Goal: Task Accomplishment & Management: Complete application form

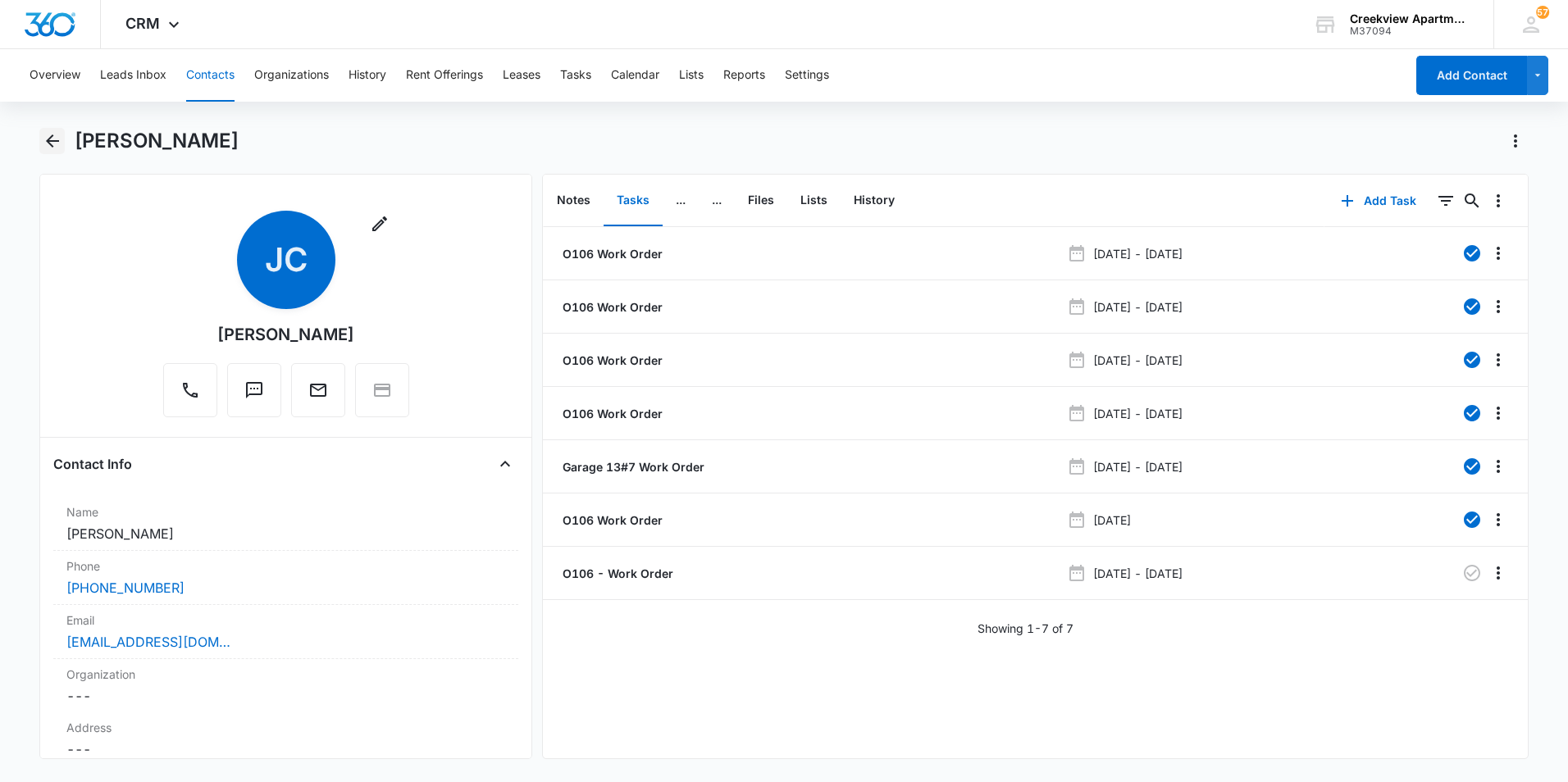
click at [52, 150] on icon "Back" at bounding box center [53, 141] width 20 height 20
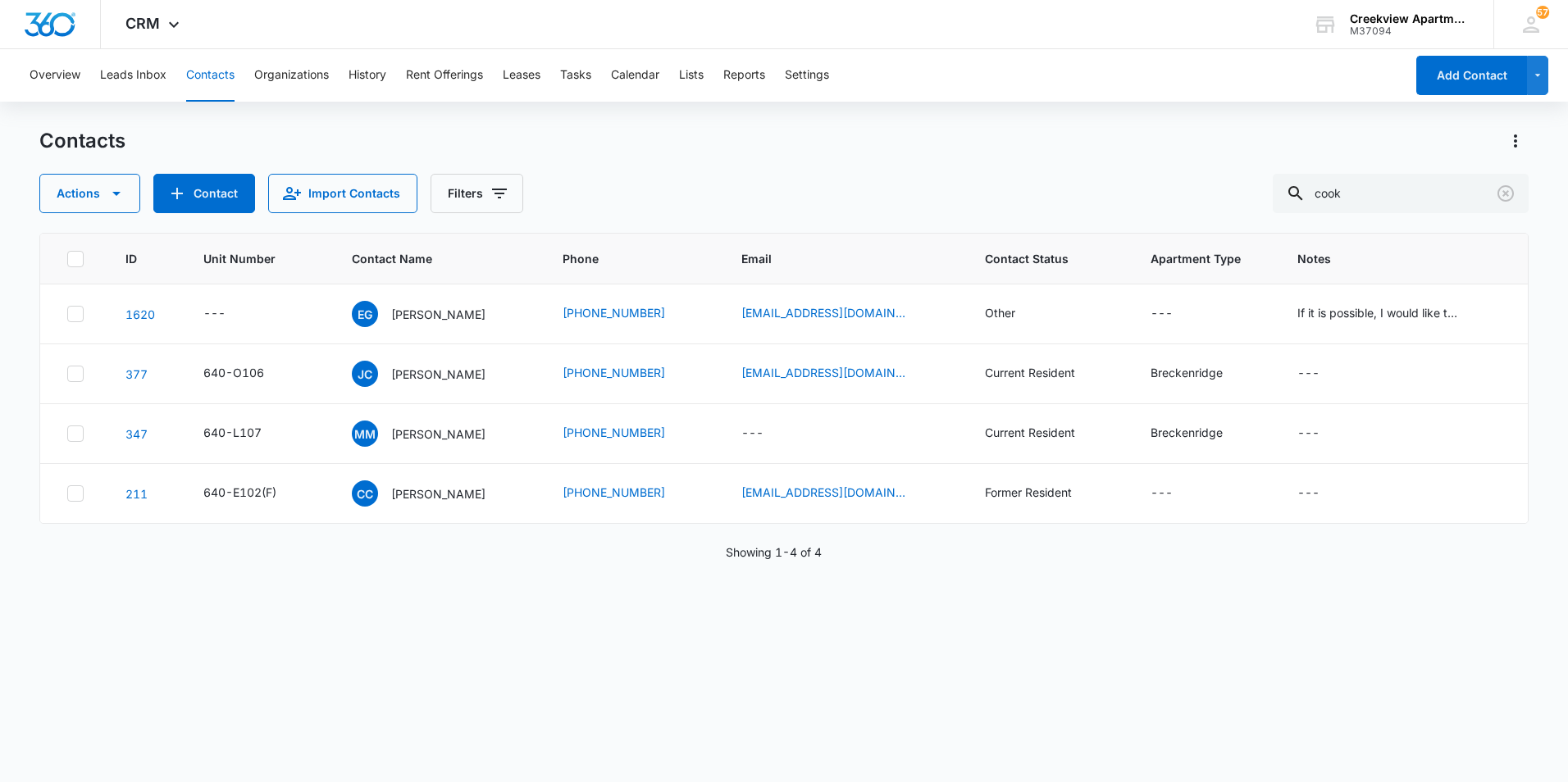
click at [735, 174] on div "Actions Contact Import Contacts Filters cook" at bounding box center [784, 193] width 1489 height 40
drag, startPoint x: 1140, startPoint y: 190, endPoint x: 1081, endPoint y: 196, distance: 59.3
click at [1081, 196] on div "Actions Contact Import Contacts Filters cook" at bounding box center [784, 193] width 1489 height 40
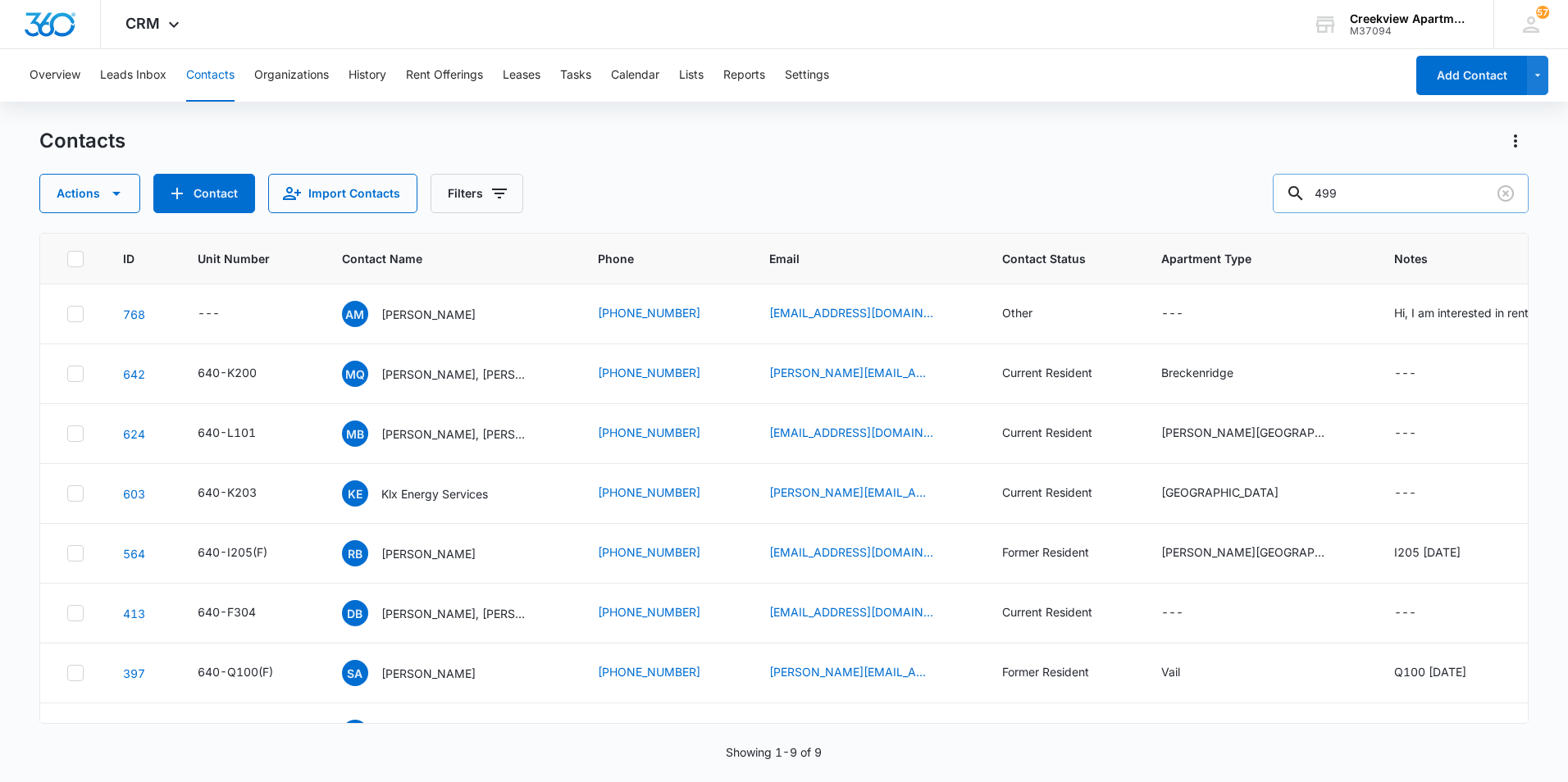
type input "499"
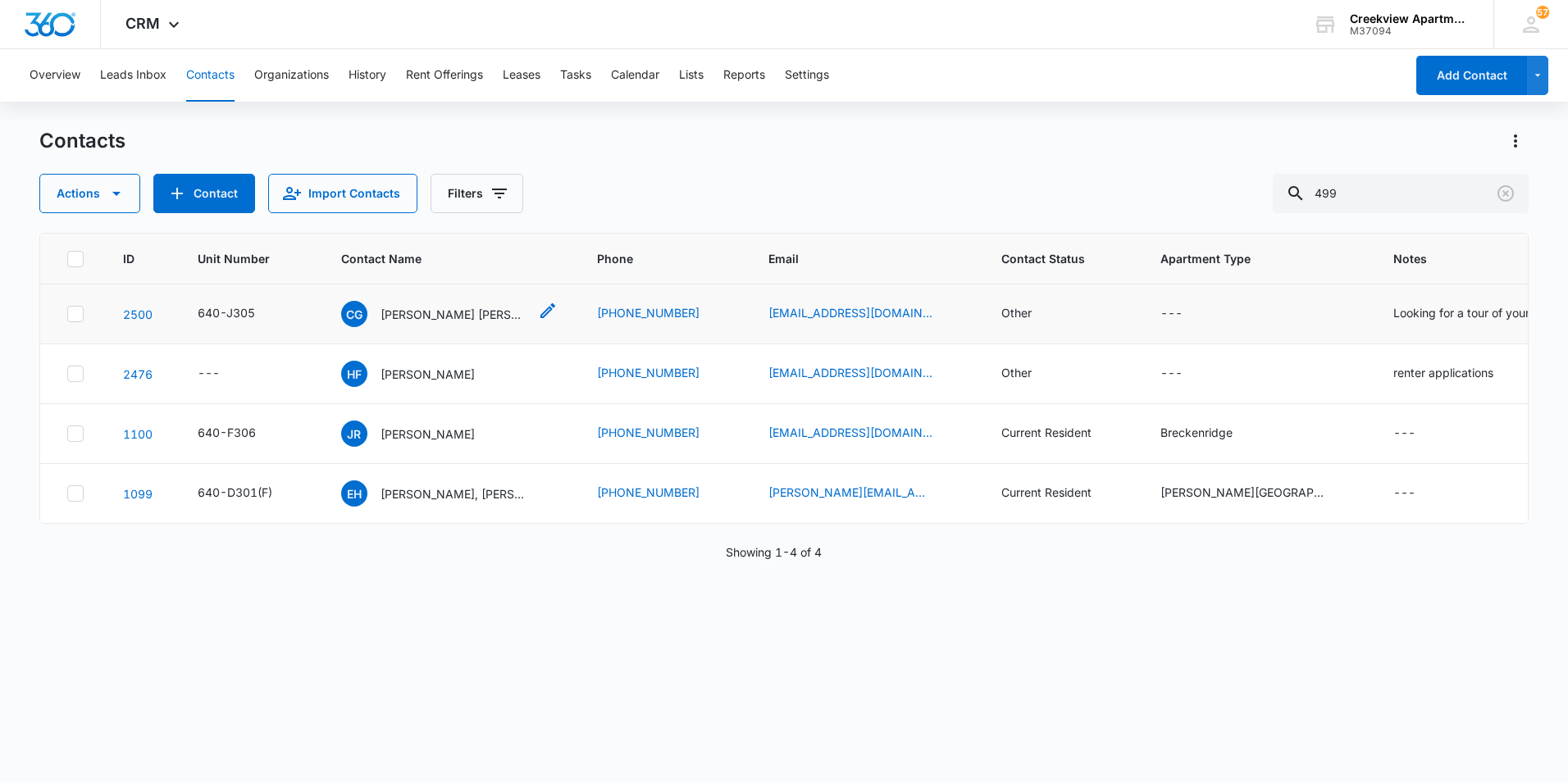
click at [464, 307] on p "[PERSON_NAME] [PERSON_NAME]" at bounding box center [454, 314] width 147 height 17
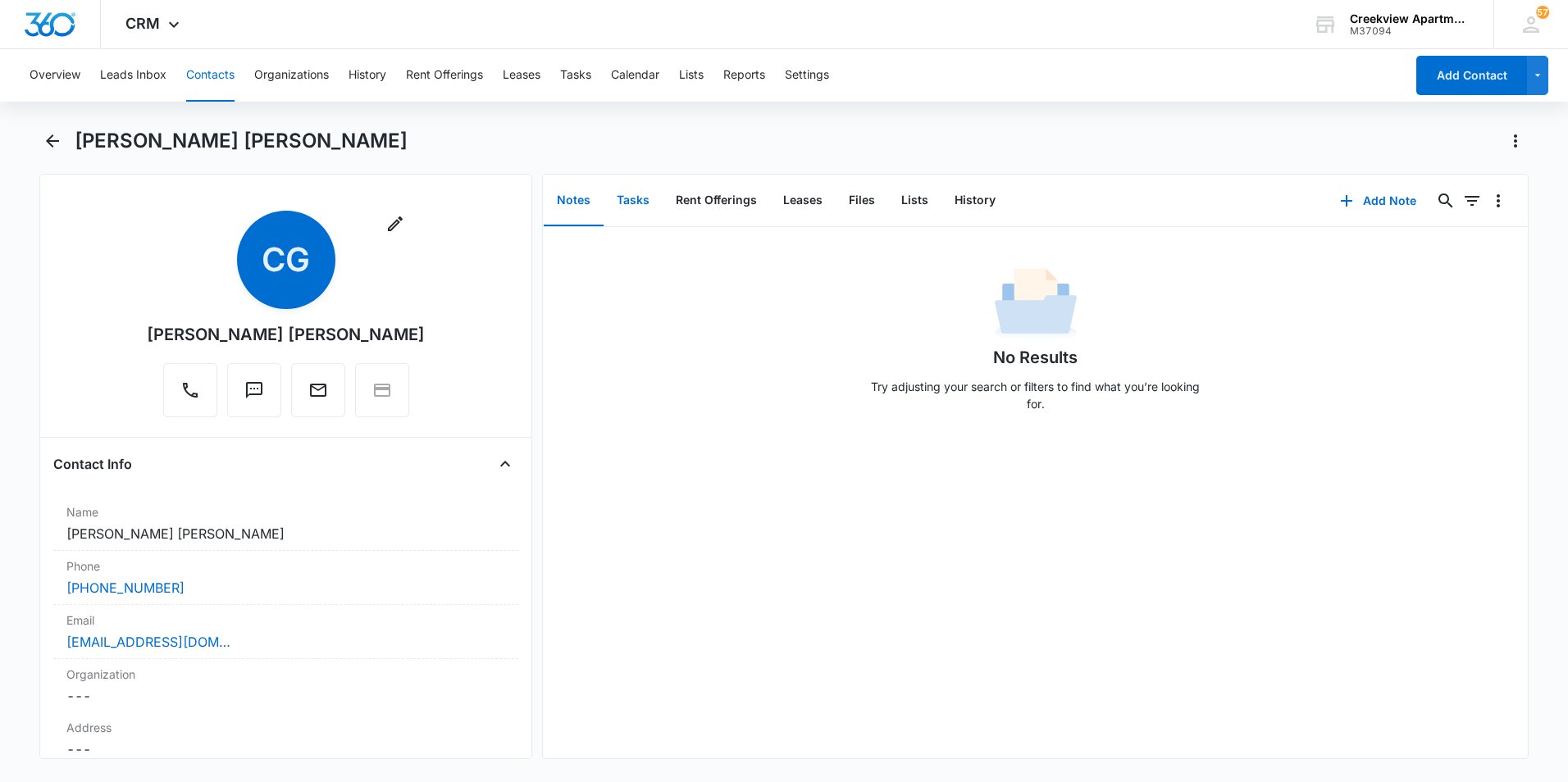
click at [633, 183] on button "Tasks" at bounding box center [633, 200] width 59 height 51
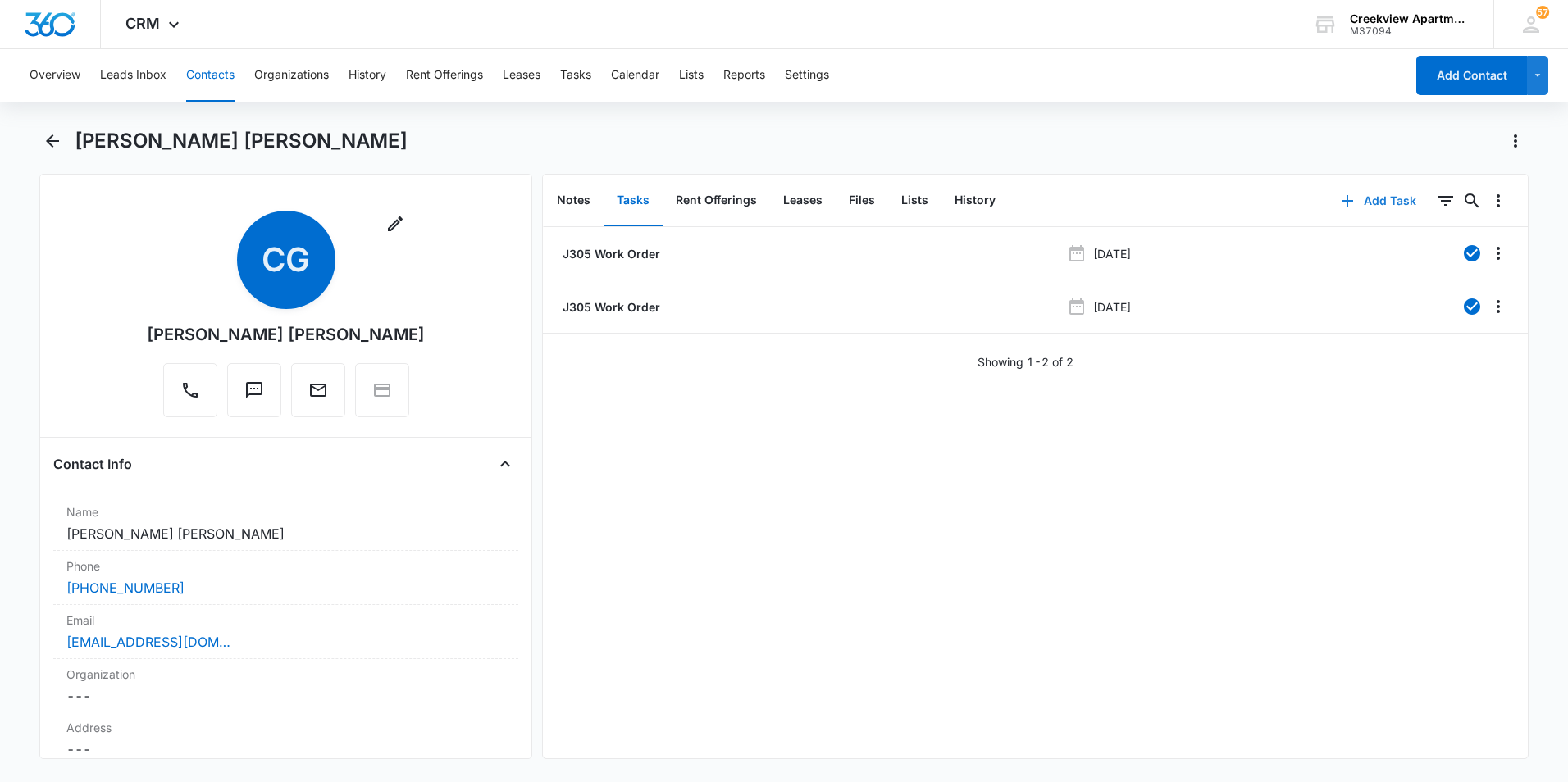
click at [1355, 209] on button "Add Task" at bounding box center [1378, 201] width 109 height 40
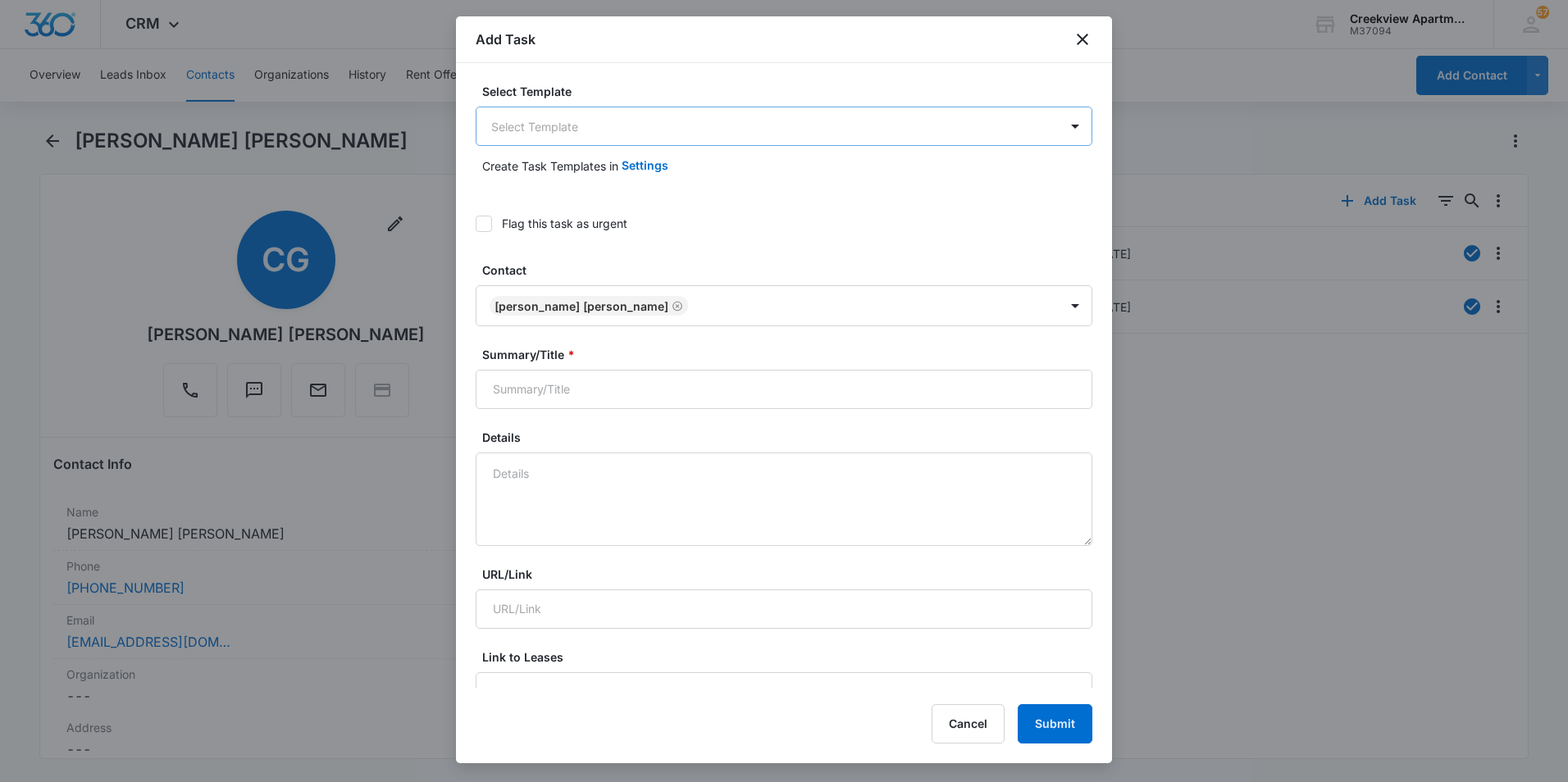
click at [544, 113] on body "CRM Apps Reputation Websites Forms CRM Email Social Content Files Brand AI Assi…" at bounding box center [784, 391] width 1568 height 782
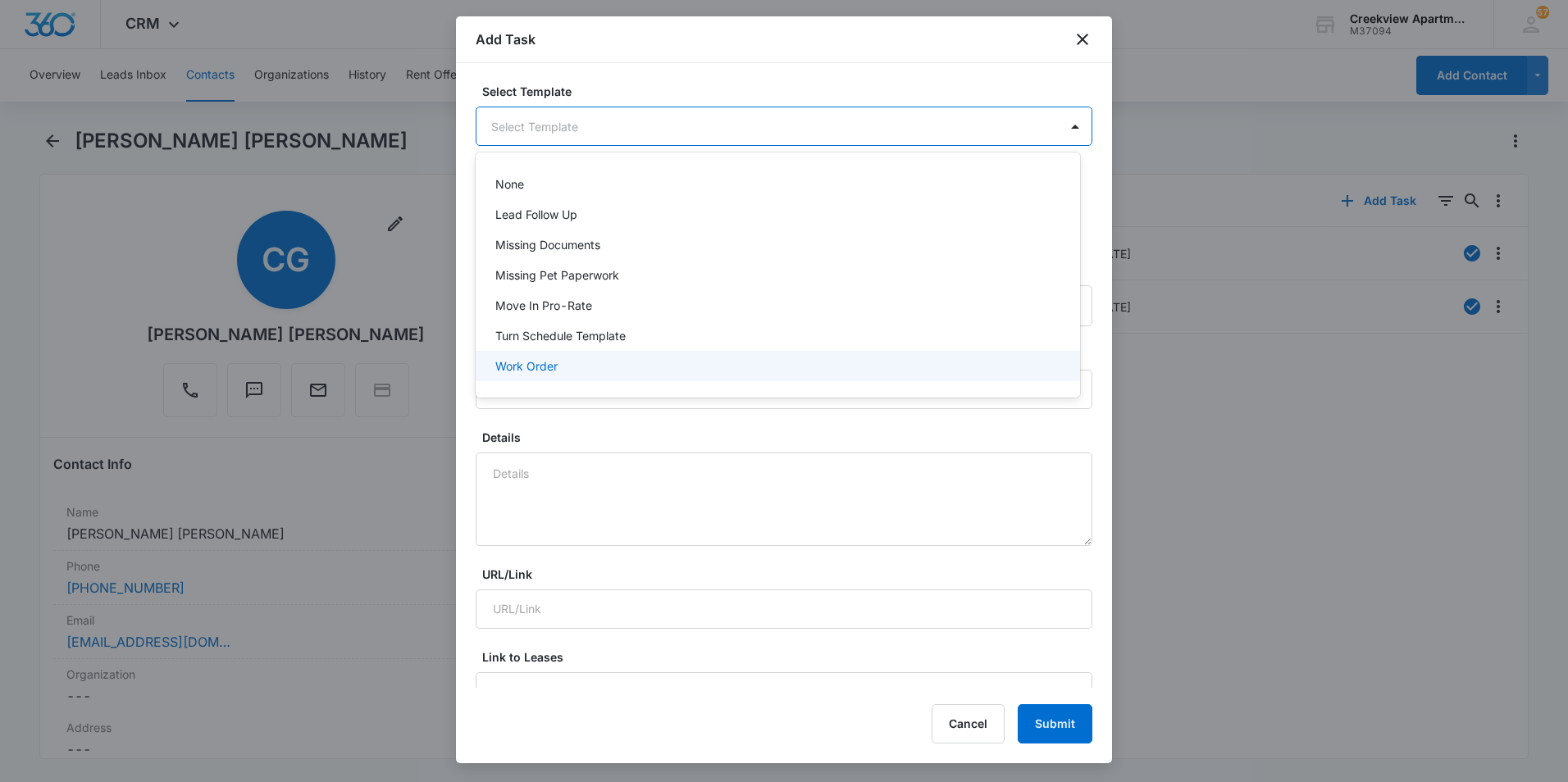
click at [512, 369] on p "Work Order" at bounding box center [526, 366] width 63 height 17
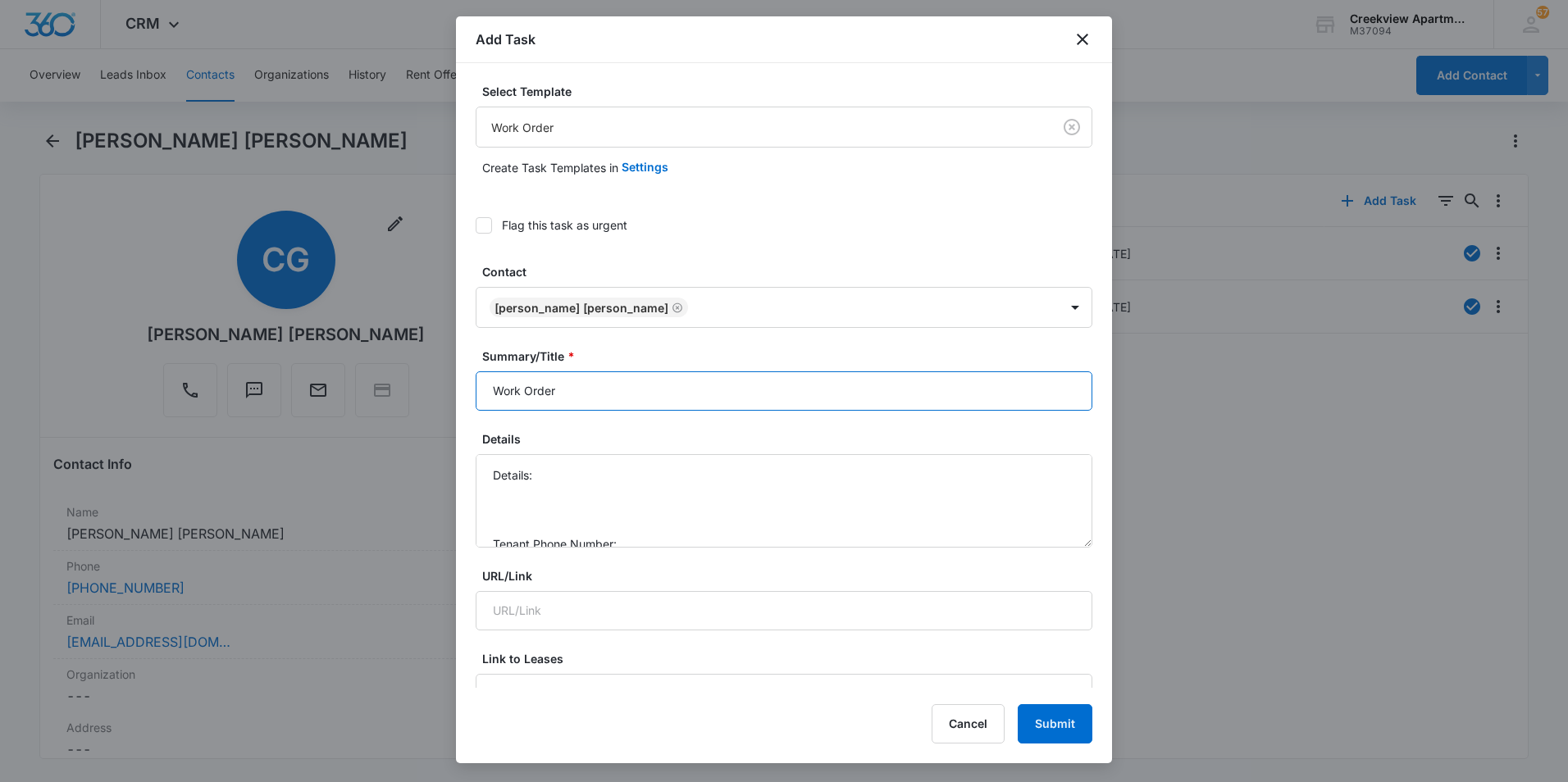
click at [486, 387] on input "Work Order" at bounding box center [783, 391] width 617 height 40
type input "j305 - Work Order"
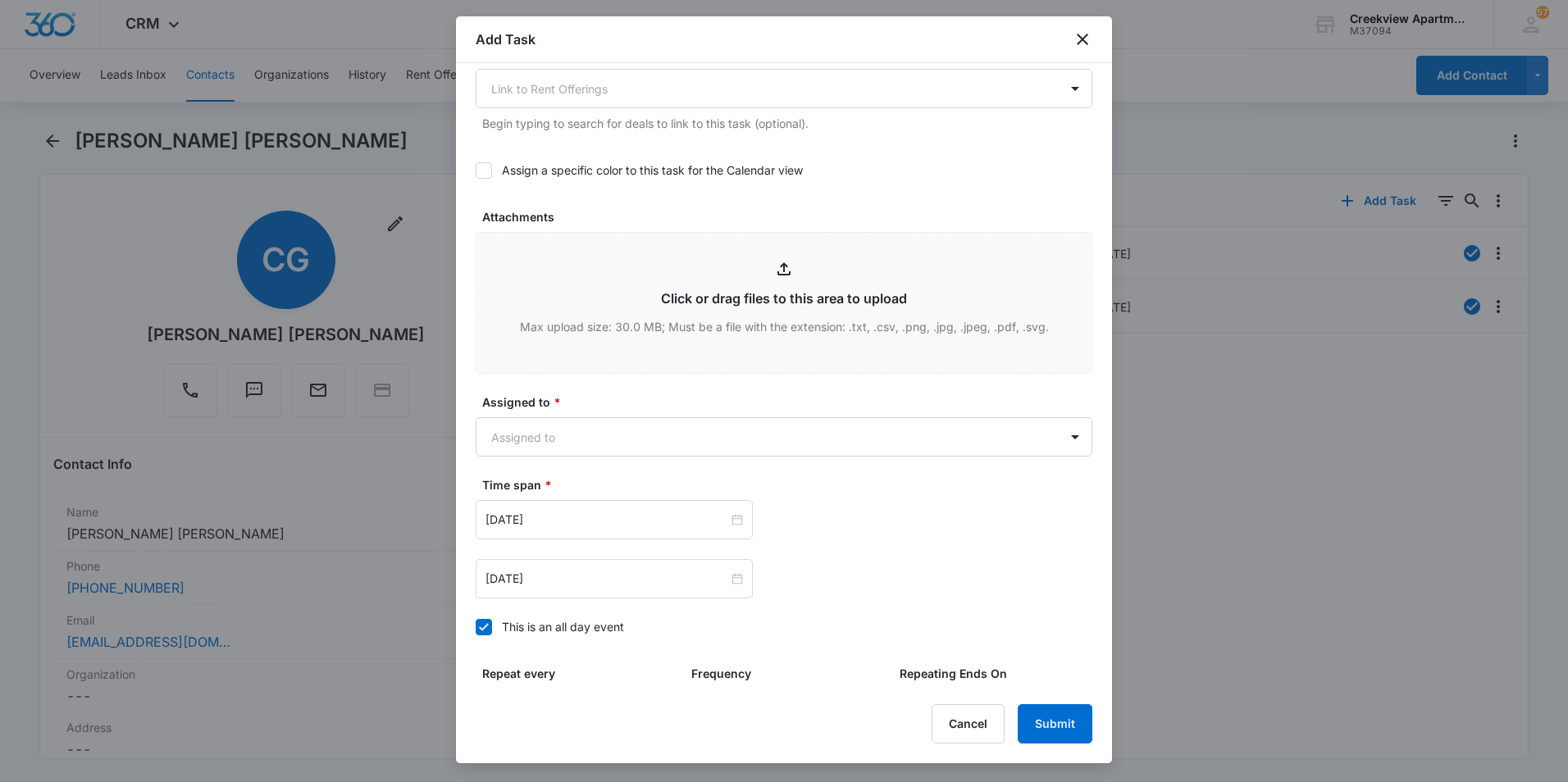
scroll to position [820, 0]
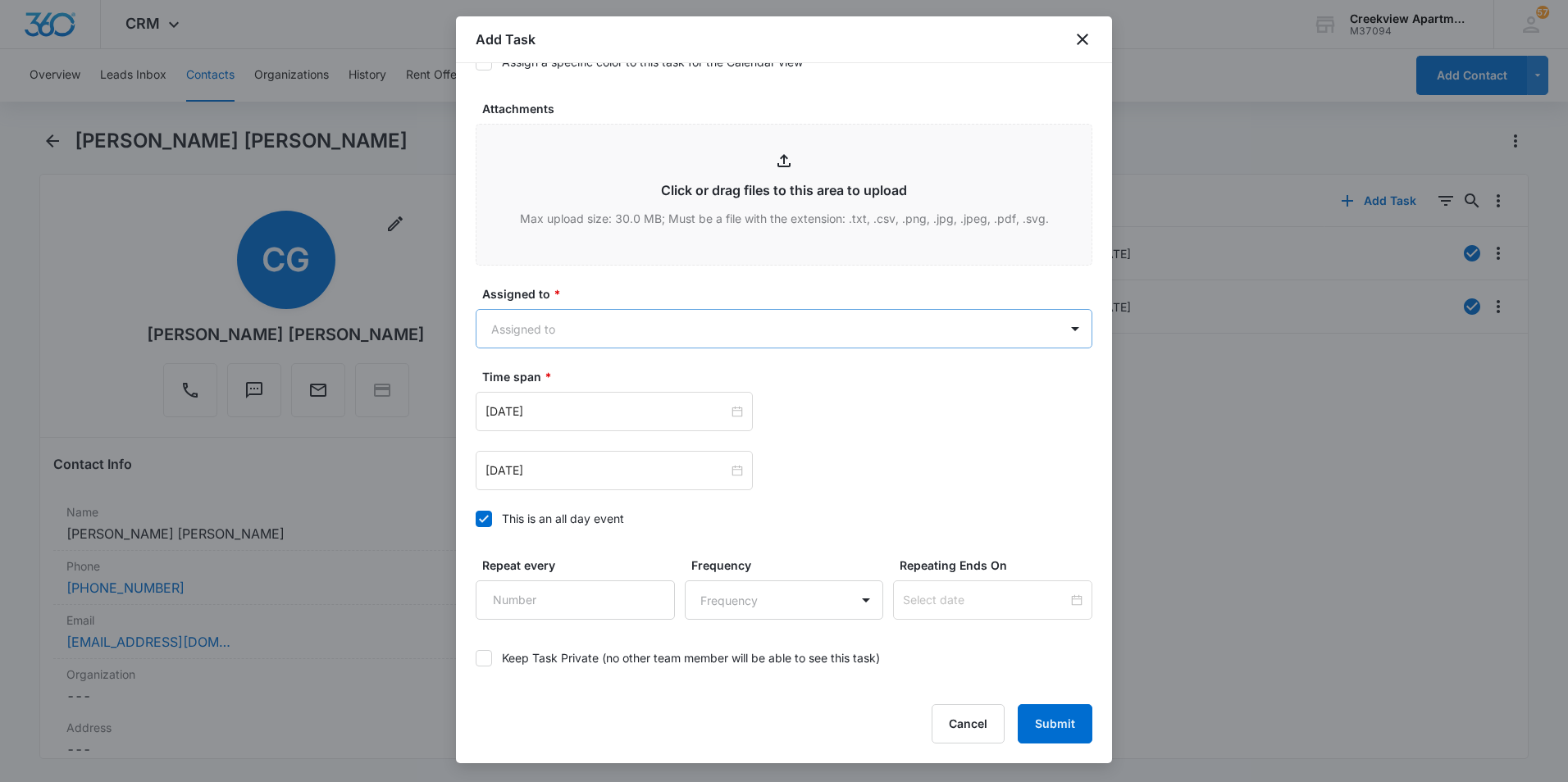
type textarea "Details: Ice machine is broken Tenant Phone Number: [PHONE_NUMBER] Call Before:…"
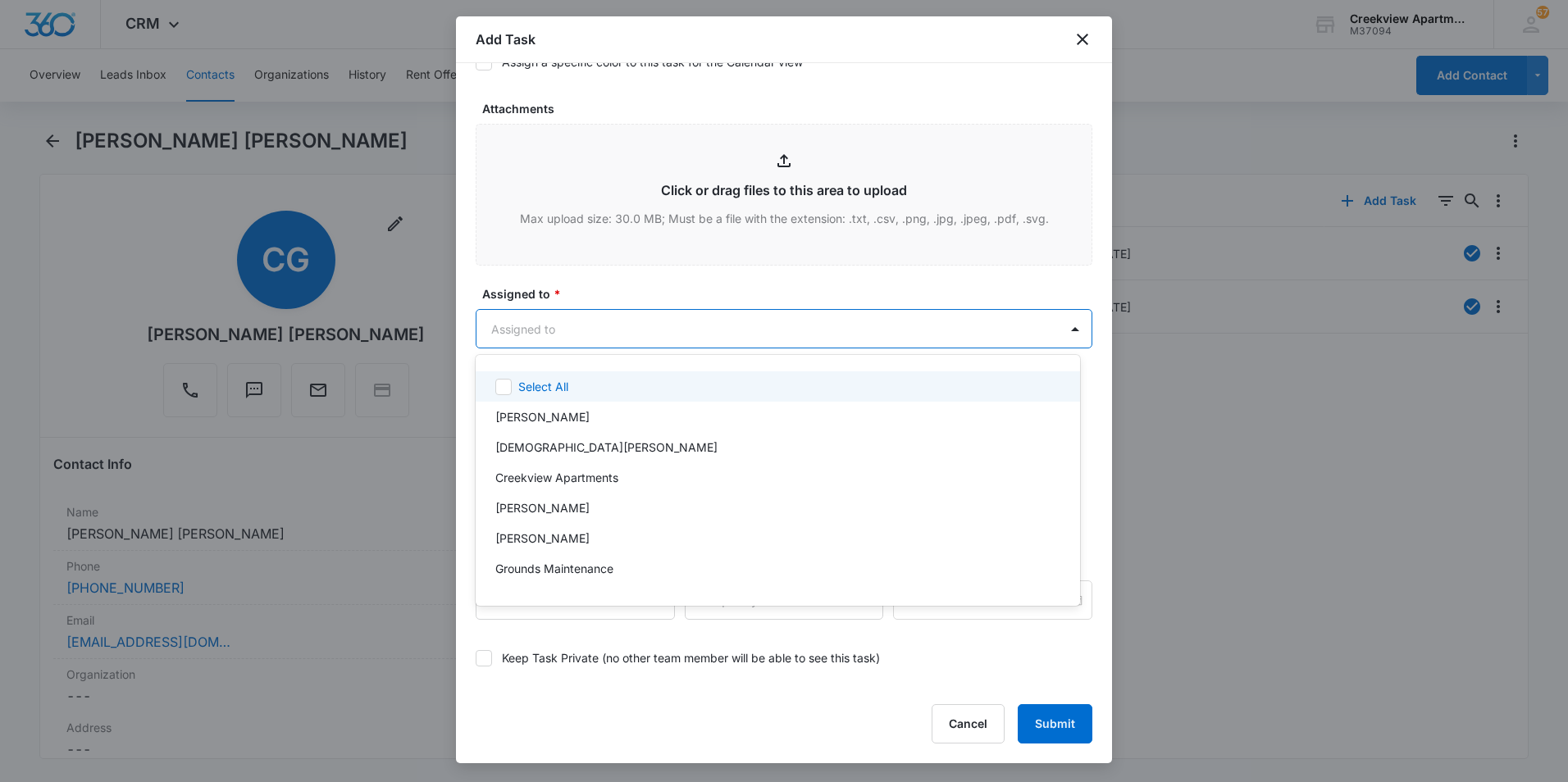
click at [593, 333] on body "CRM Apps Reputation Websites Forms CRM Email Social Content Files Brand AI Assi…" at bounding box center [784, 391] width 1568 height 782
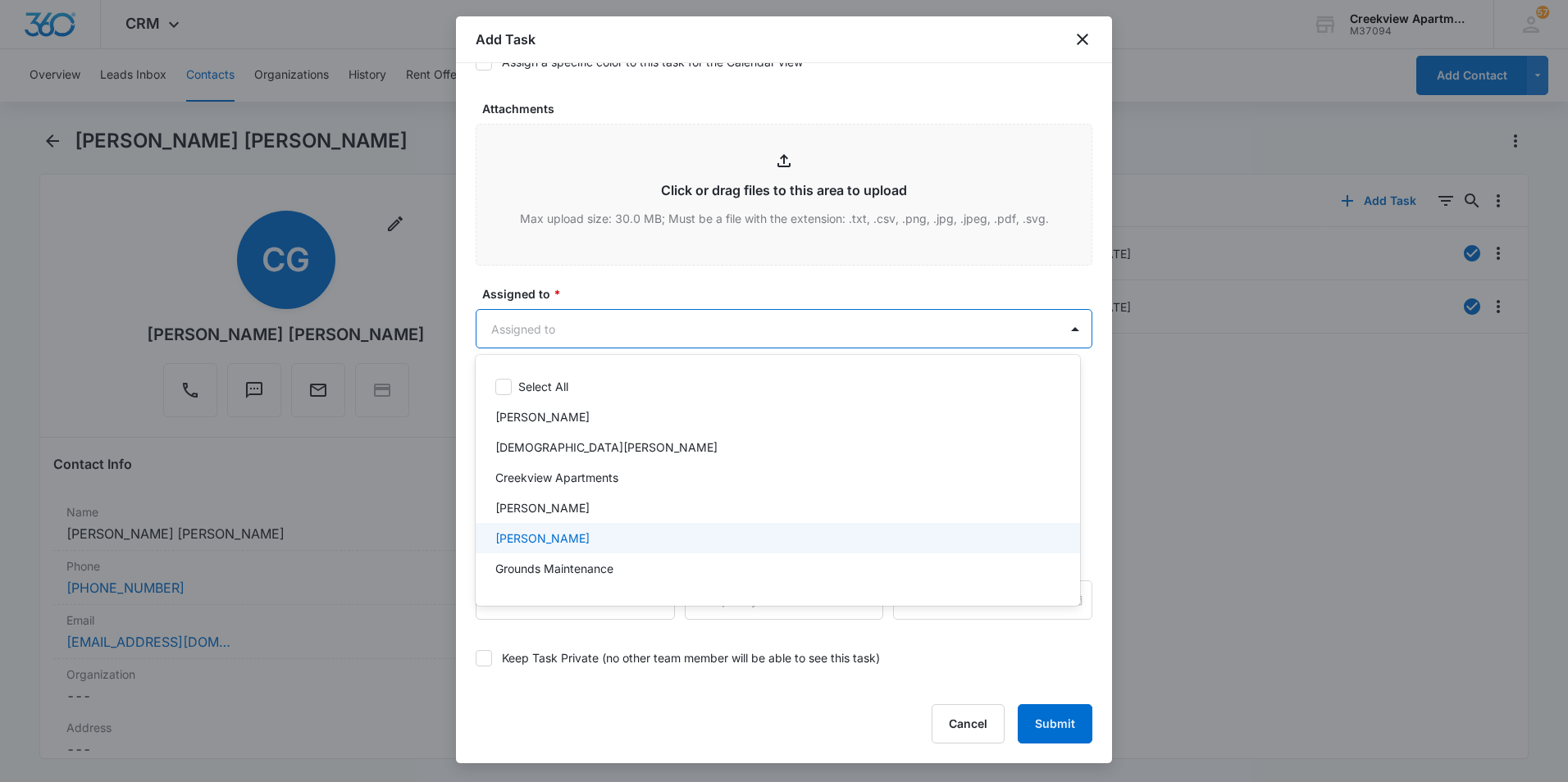
scroll to position [82, 0]
click at [554, 541] on p "[PERSON_NAME]" at bounding box center [542, 547] width 95 height 17
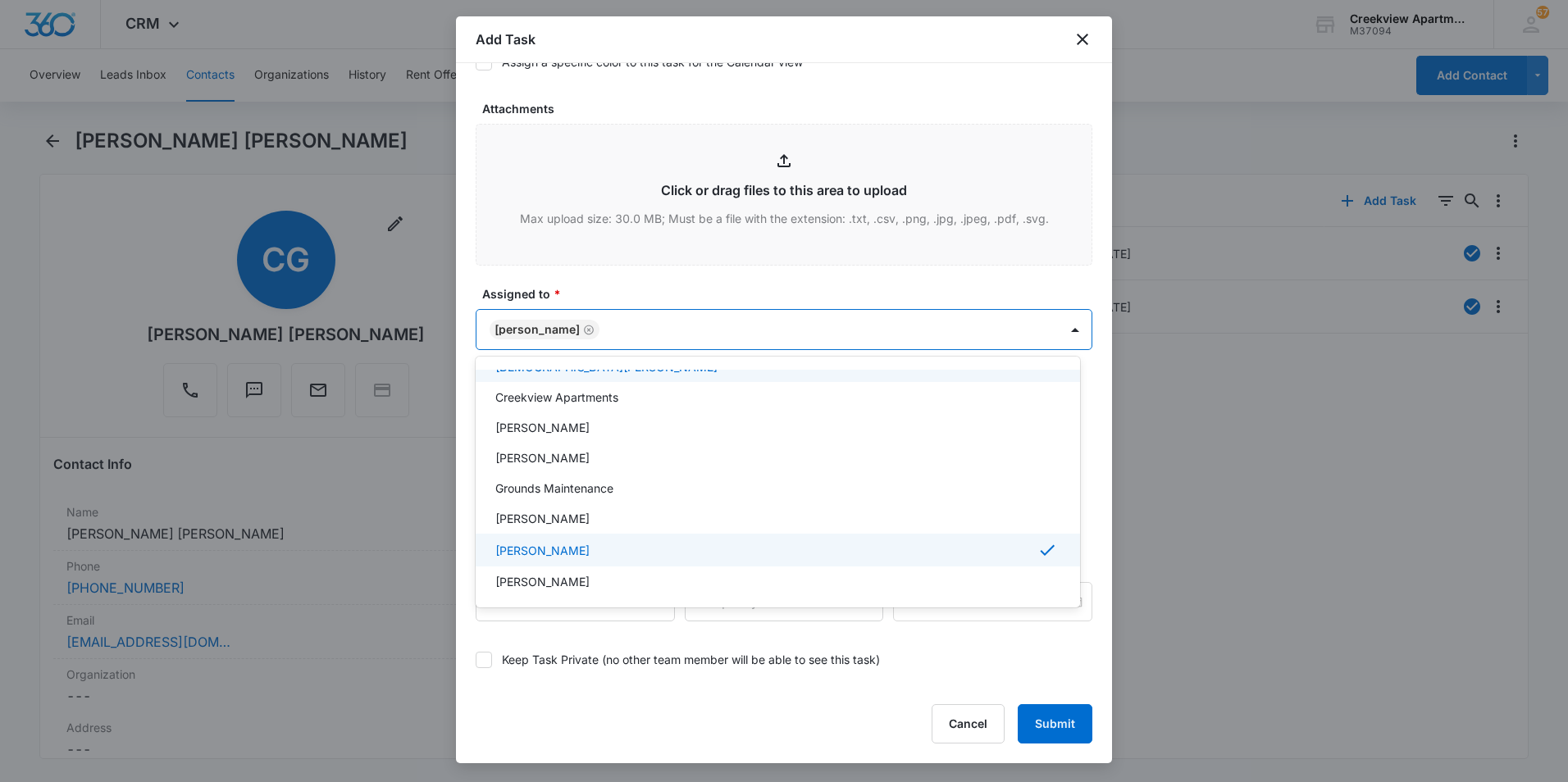
click at [660, 299] on div at bounding box center [784, 391] width 1568 height 782
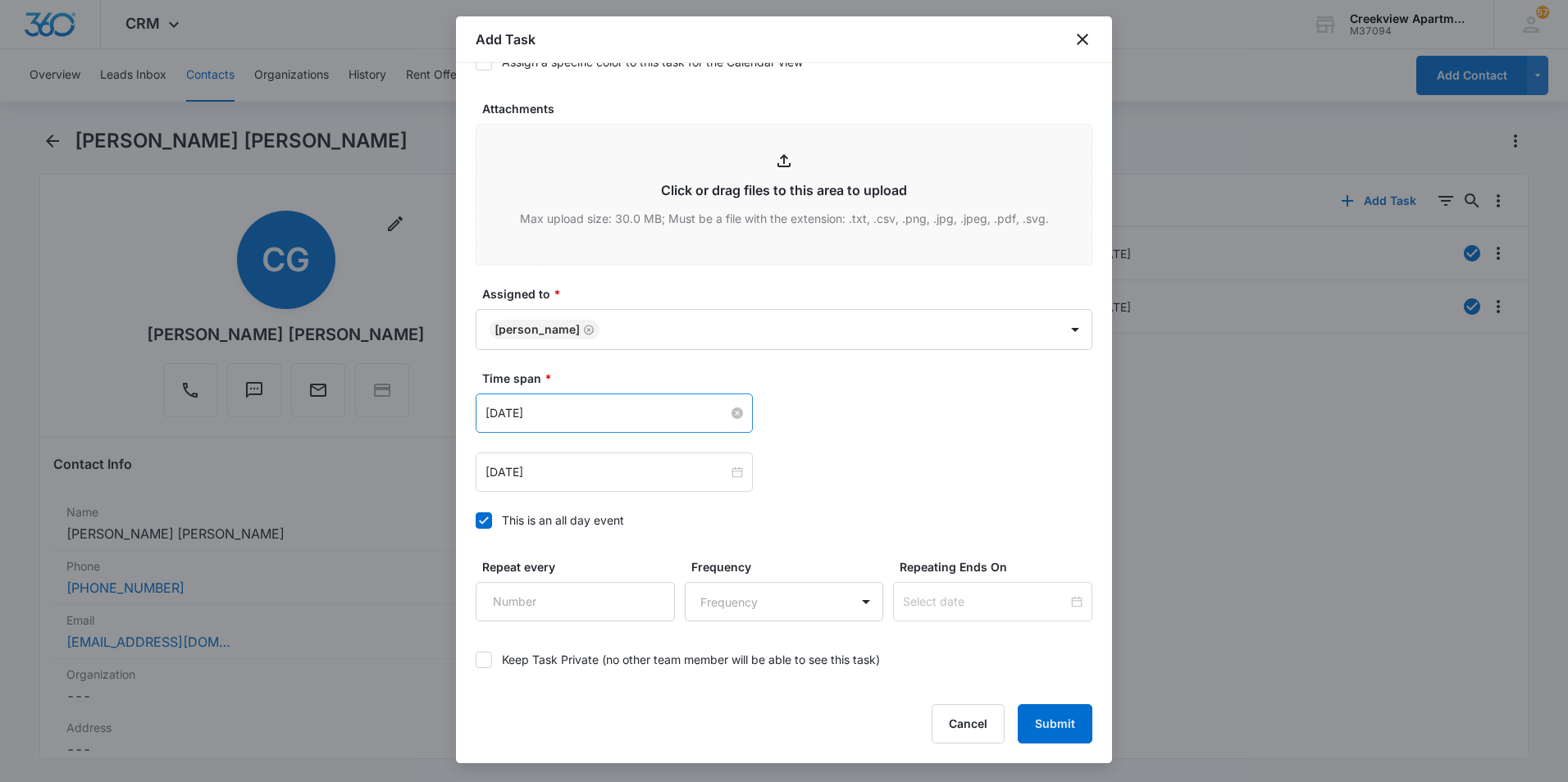
click at [685, 412] on input "[DATE]" at bounding box center [607, 413] width 243 height 18
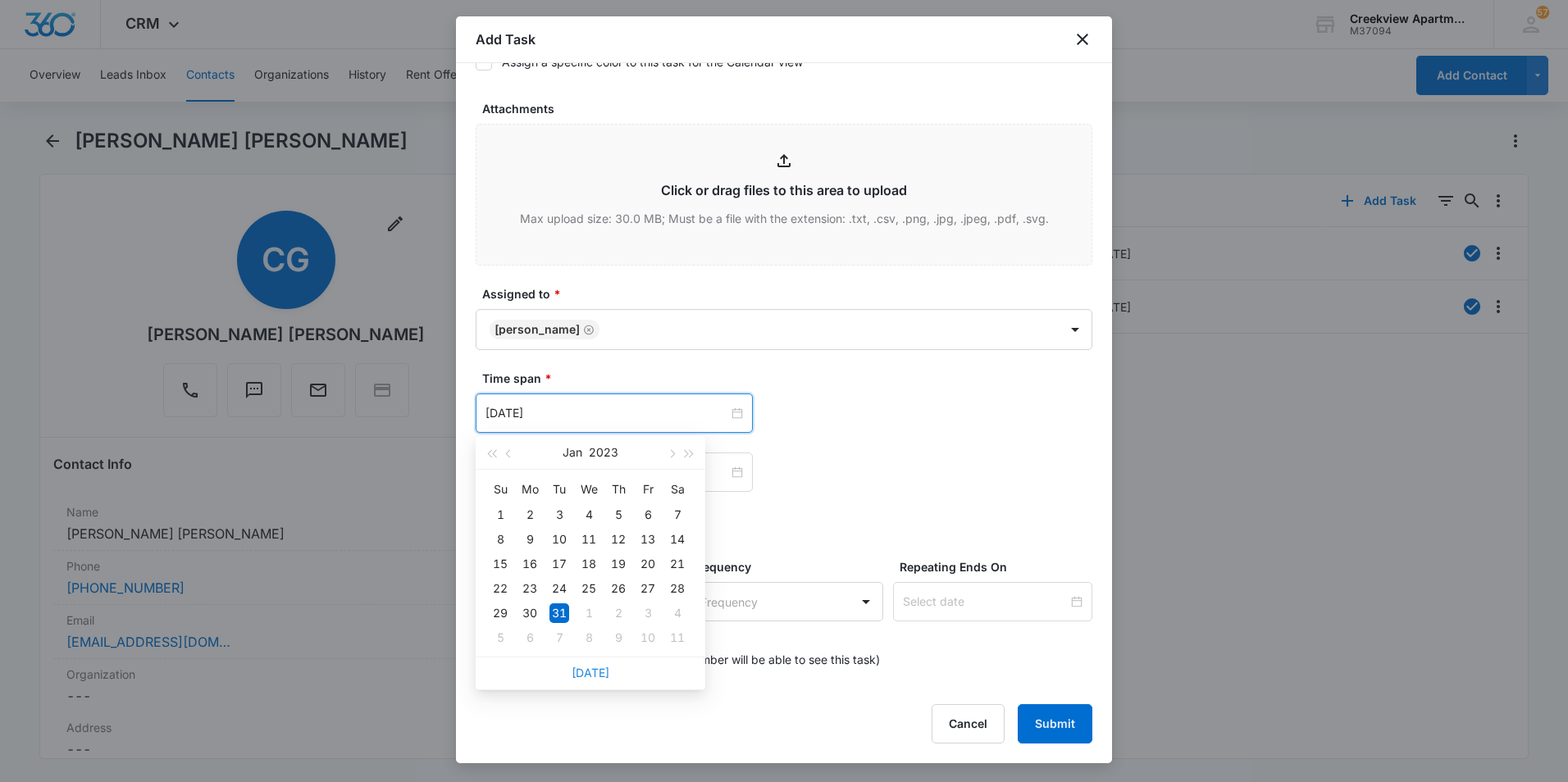
click at [588, 677] on link "[DATE]" at bounding box center [591, 672] width 38 height 14
type input "[DATE]"
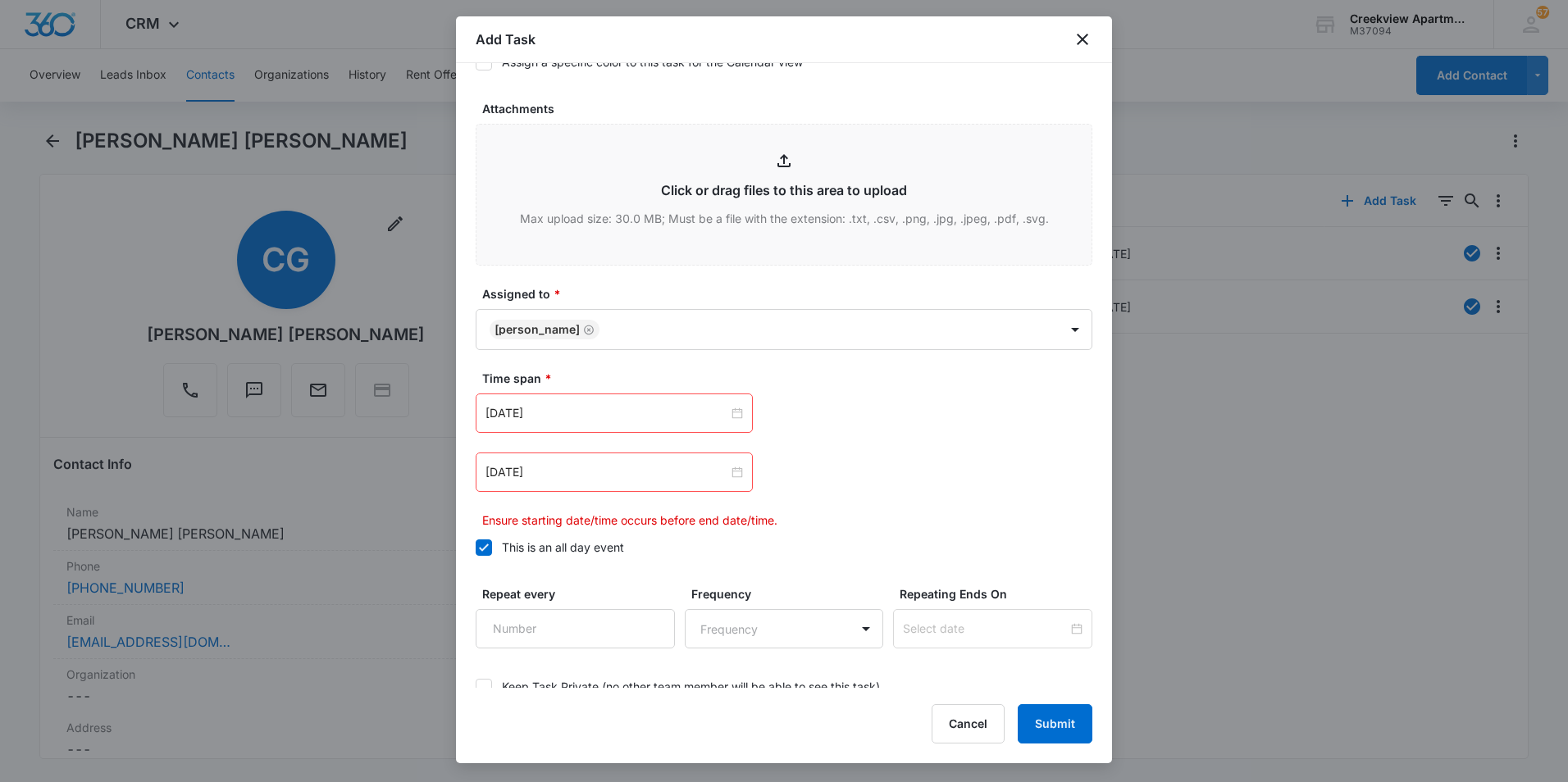
click at [870, 472] on div "[DATE]" at bounding box center [783, 472] width 617 height 40
click at [658, 481] on div "[DATE]" at bounding box center [614, 472] width 277 height 40
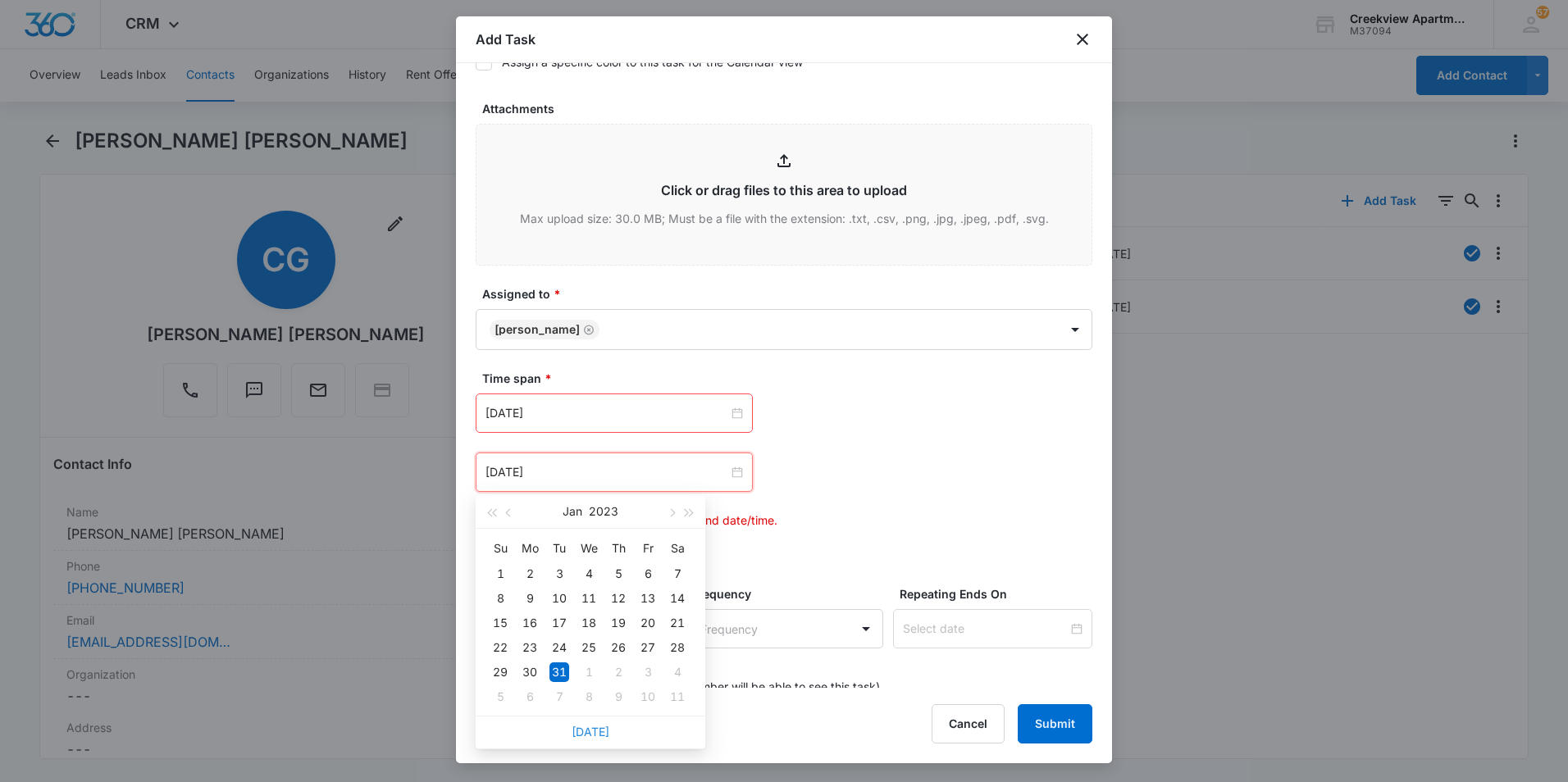
click at [591, 728] on link "[DATE]" at bounding box center [591, 732] width 38 height 14
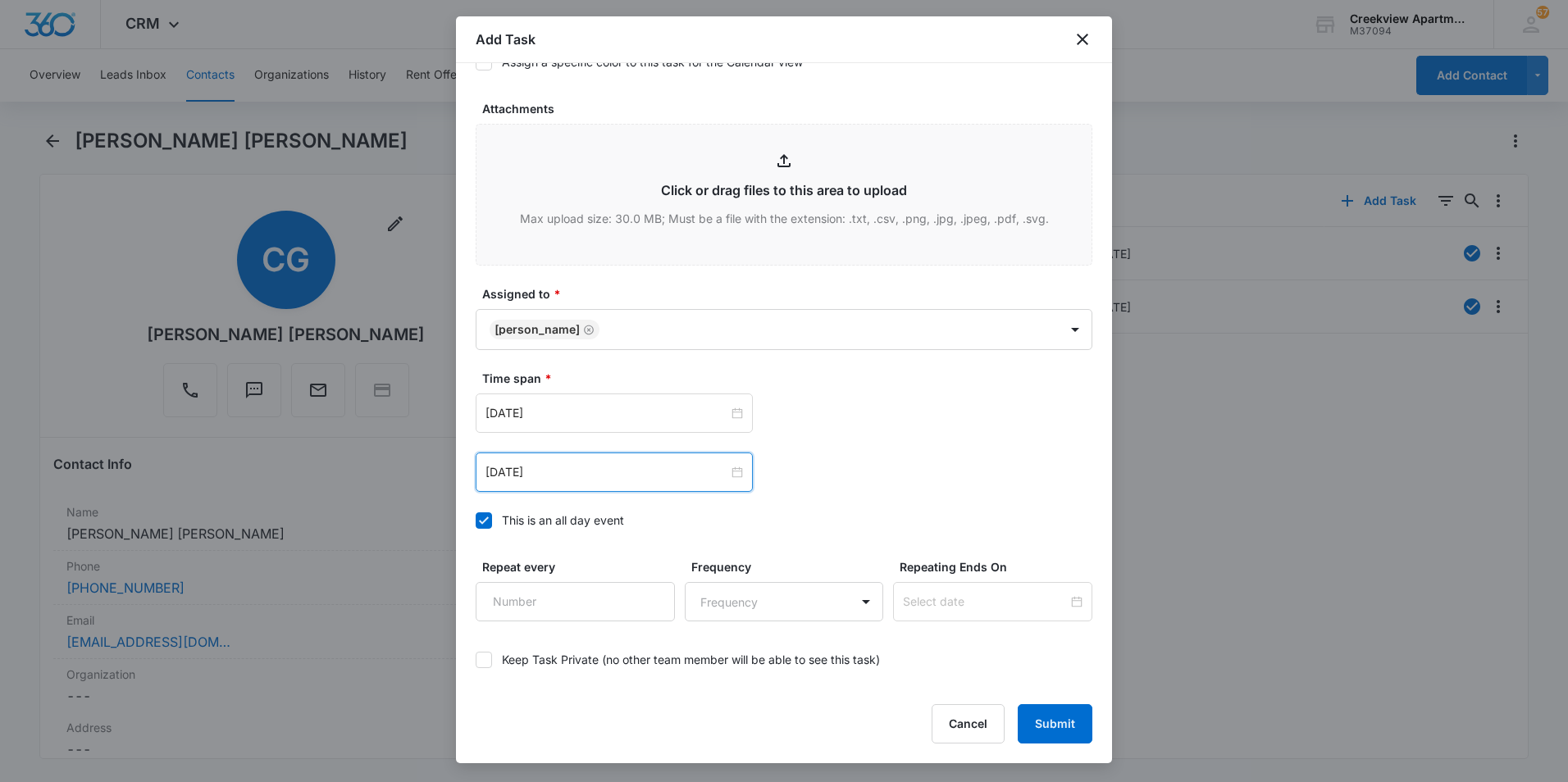
click at [710, 462] on div "[DATE]" at bounding box center [614, 472] width 277 height 40
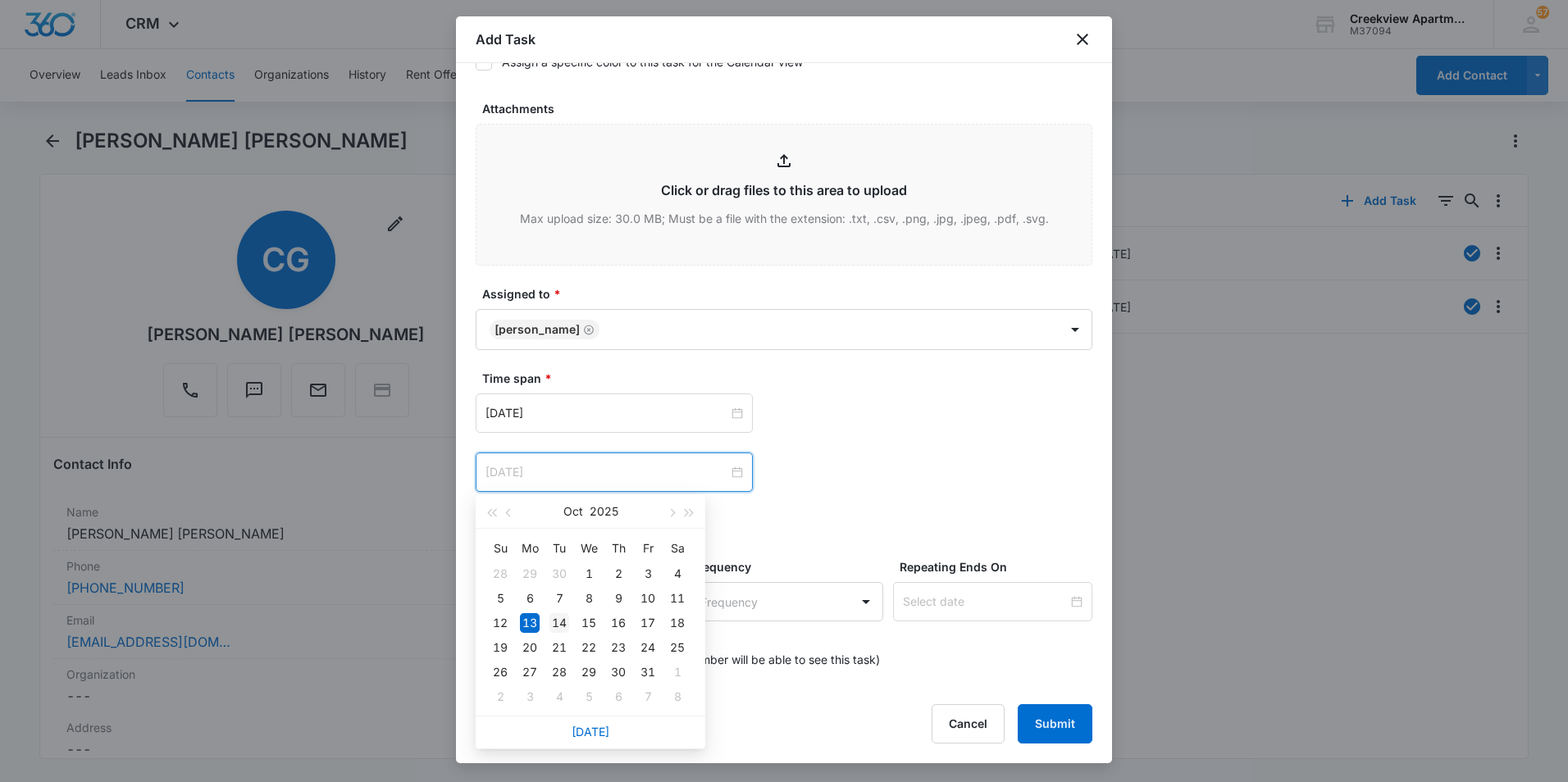
type input "[DATE]"
click at [558, 614] on div "14" at bounding box center [559, 624] width 20 height 20
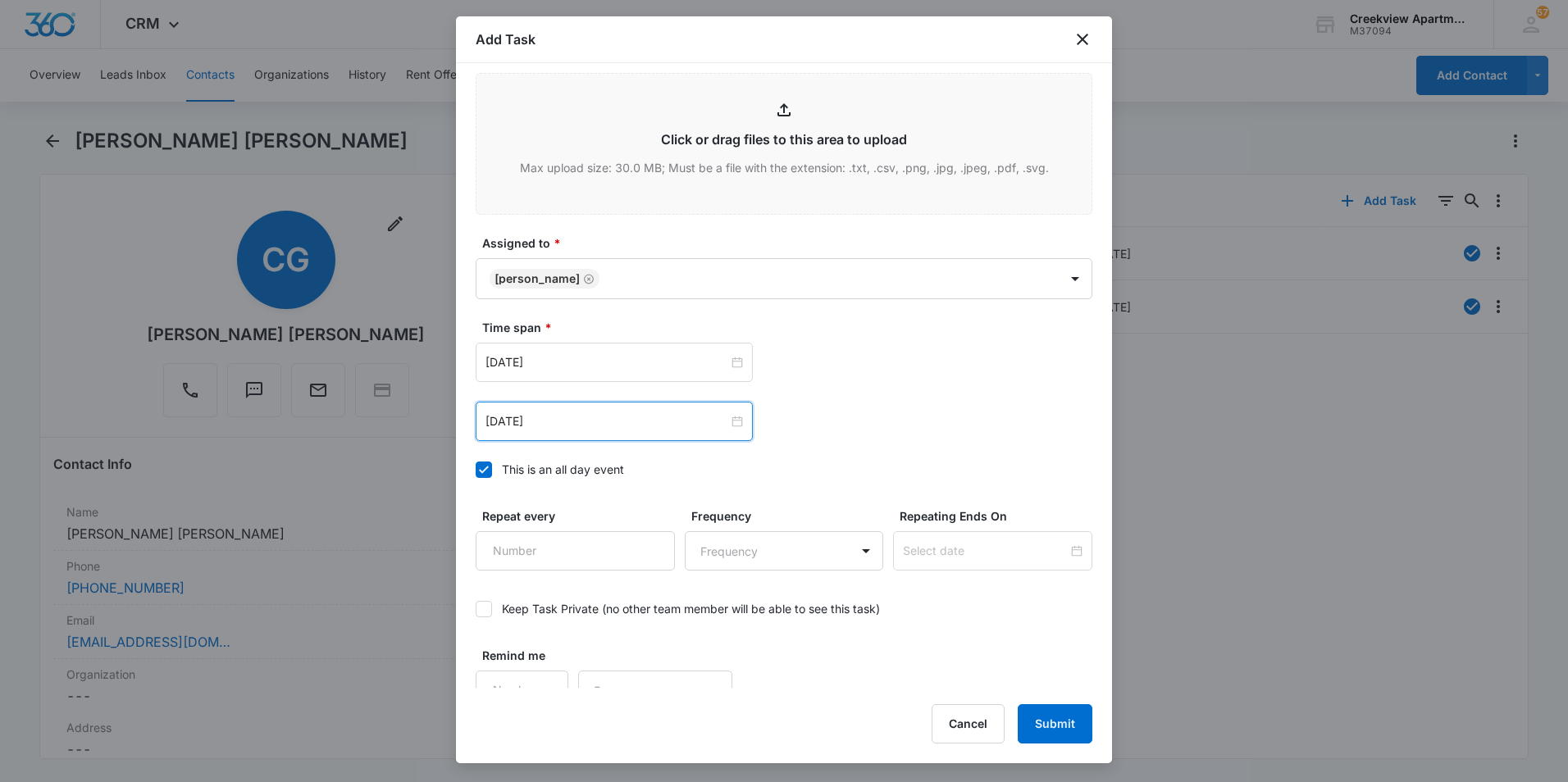
scroll to position [893, 0]
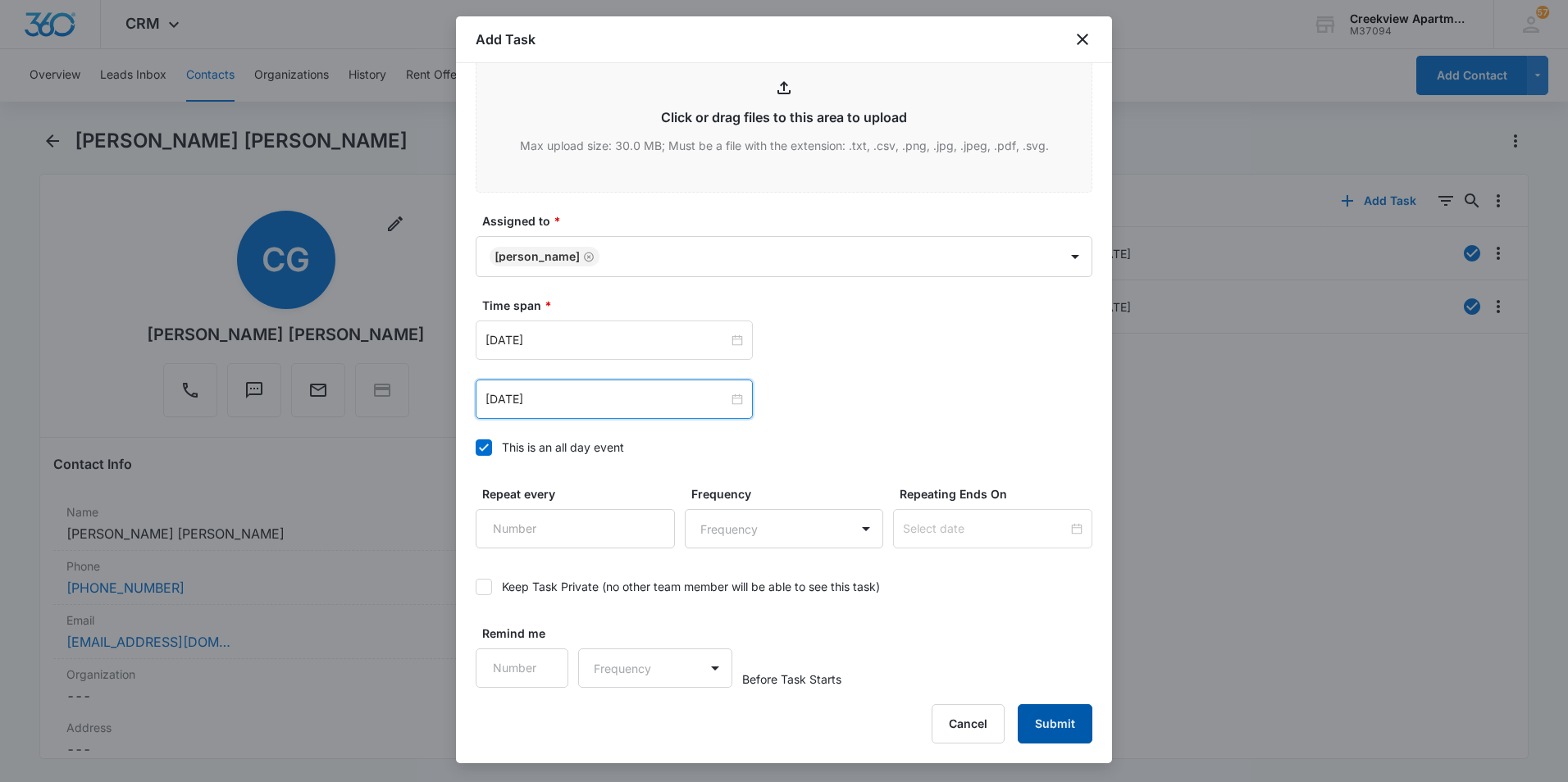
click at [1045, 721] on button "Submit" at bounding box center [1054, 724] width 75 height 40
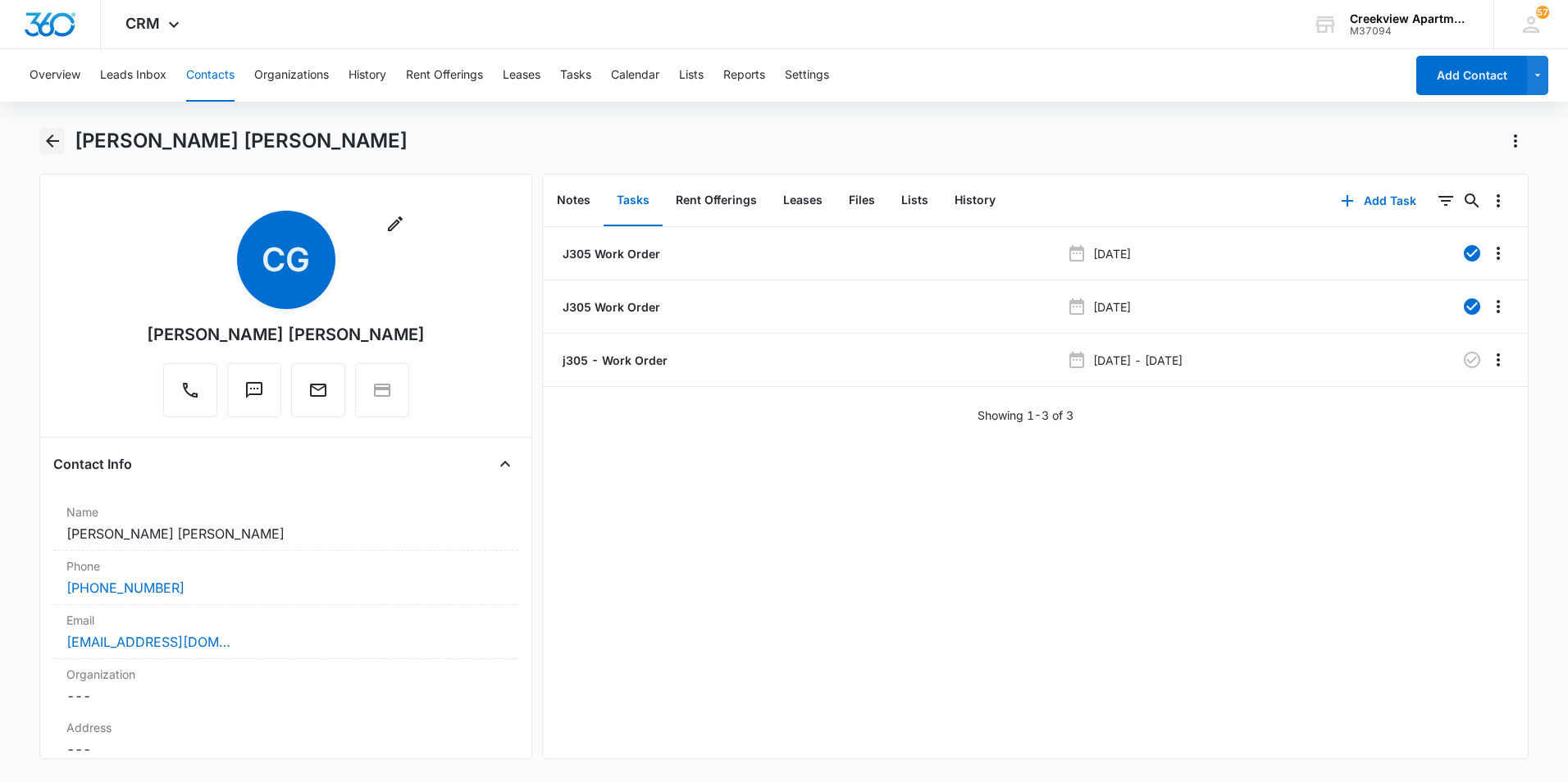
click at [49, 142] on icon "Back" at bounding box center [52, 140] width 13 height 13
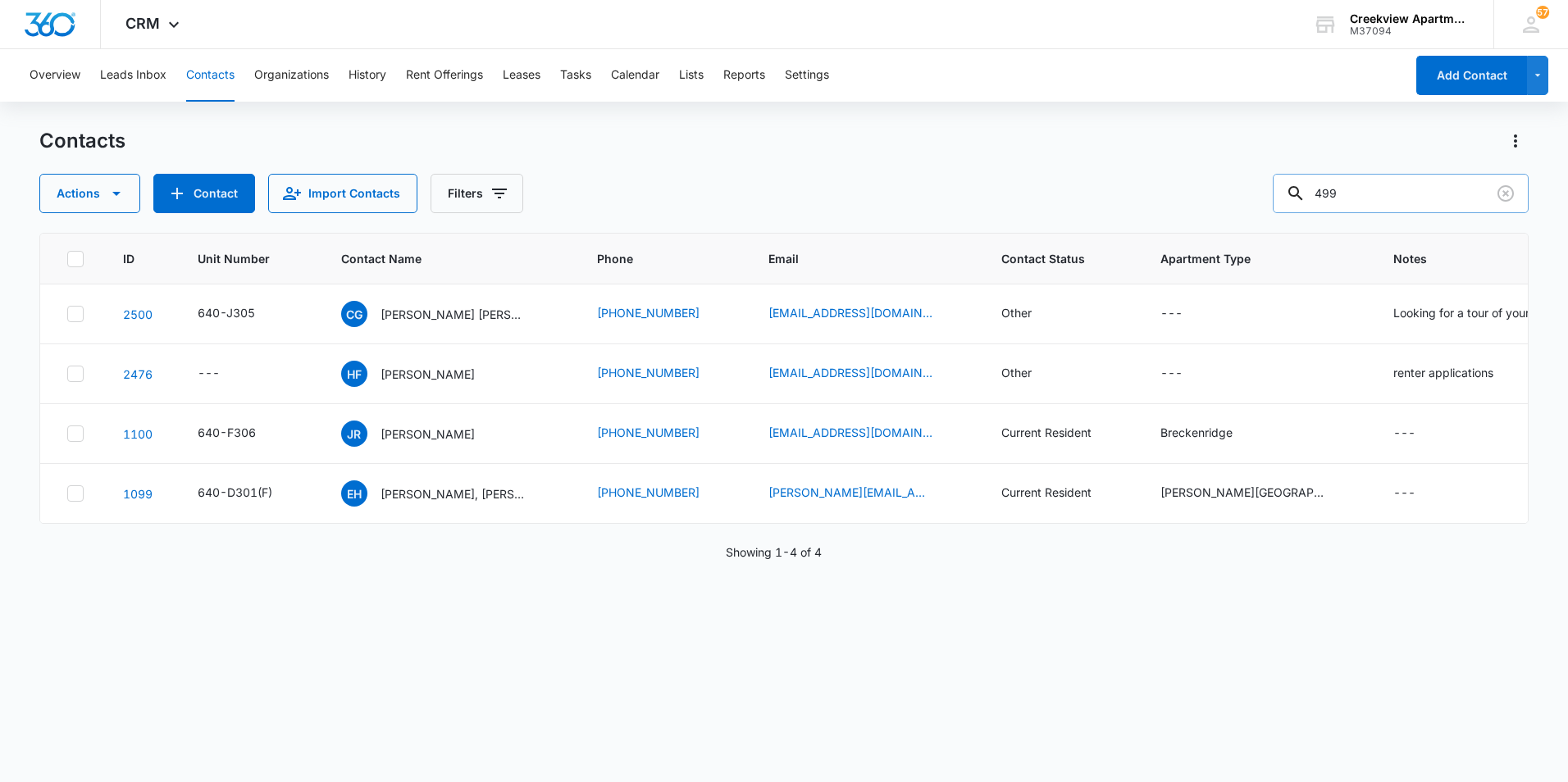
drag, startPoint x: 1397, startPoint y: 173, endPoint x: 1298, endPoint y: 183, distance: 99.5
click at [1298, 183] on div "Contacts Actions Contact Import Contacts Filters 499" at bounding box center [784, 170] width 1489 height 86
drag, startPoint x: 1384, startPoint y: 202, endPoint x: 1304, endPoint y: 189, distance: 81.0
click at [1299, 192] on div "499" at bounding box center [1400, 193] width 256 height 40
type input "[PERSON_NAME]"
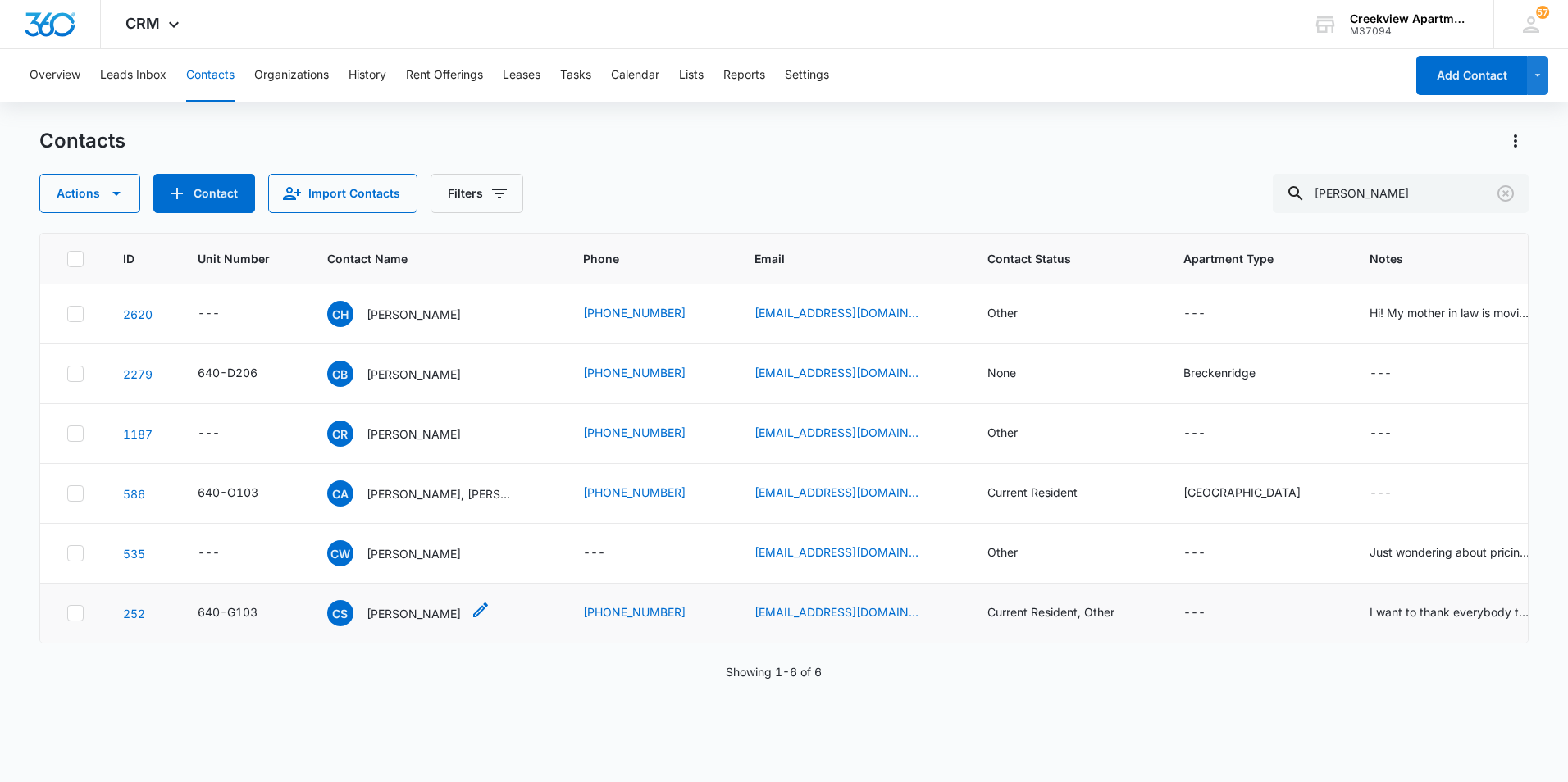
click at [422, 624] on div "CS [PERSON_NAME]" at bounding box center [393, 613] width 133 height 26
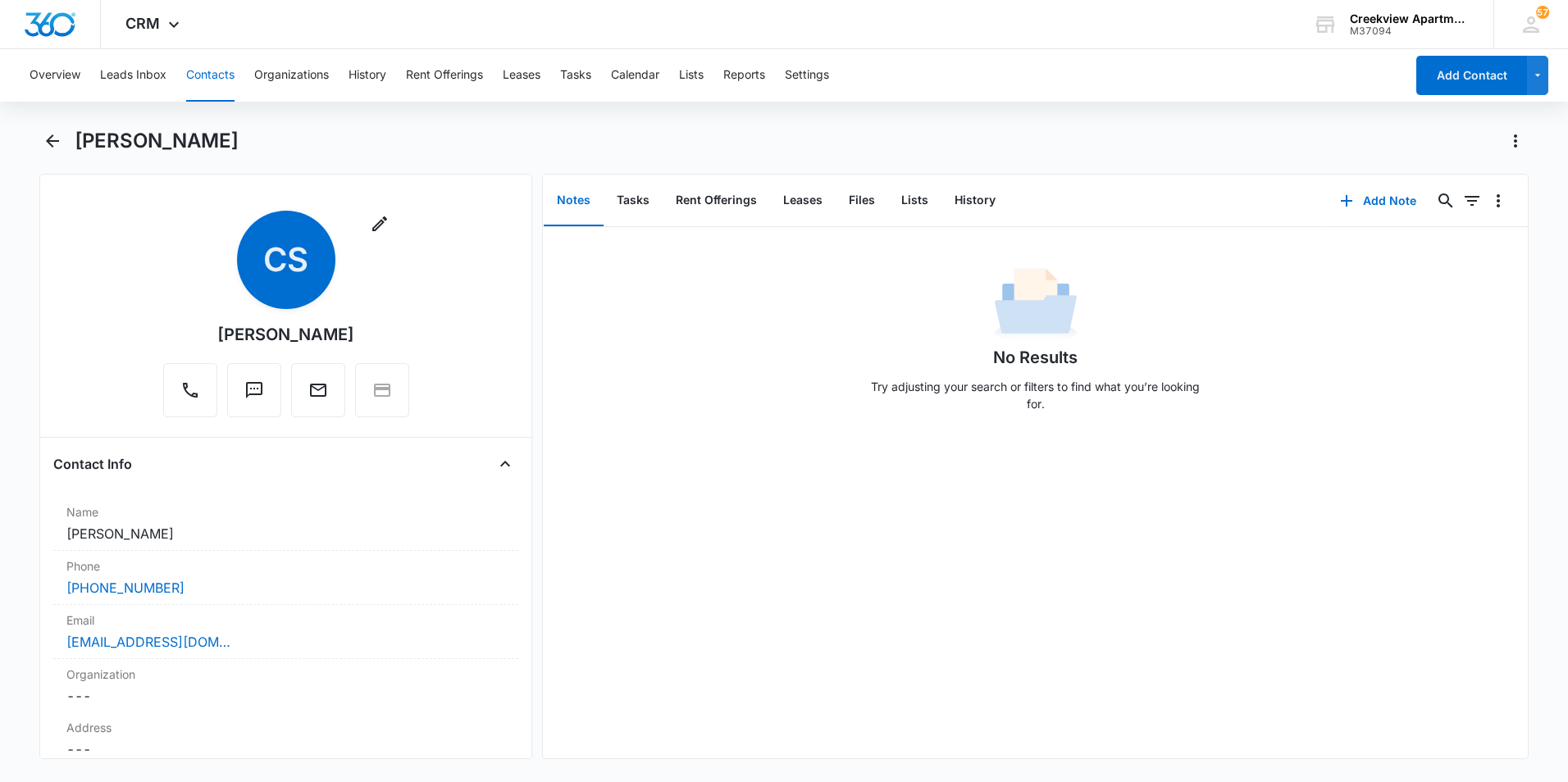
drag, startPoint x: 644, startPoint y: 645, endPoint x: 718, endPoint y: 699, distance: 91.6
click at [644, 645] on div "No Results Try adjusting your search or filters to find what you’re looking for." at bounding box center [1035, 492] width 984 height 531
click at [38, 133] on main "[PERSON_NAME] Remove CS [PERSON_NAME] Contact Info Name Cancel Save Changes [PE…" at bounding box center [784, 452] width 1568 height 651
click at [53, 145] on icon "Back" at bounding box center [53, 141] width 20 height 20
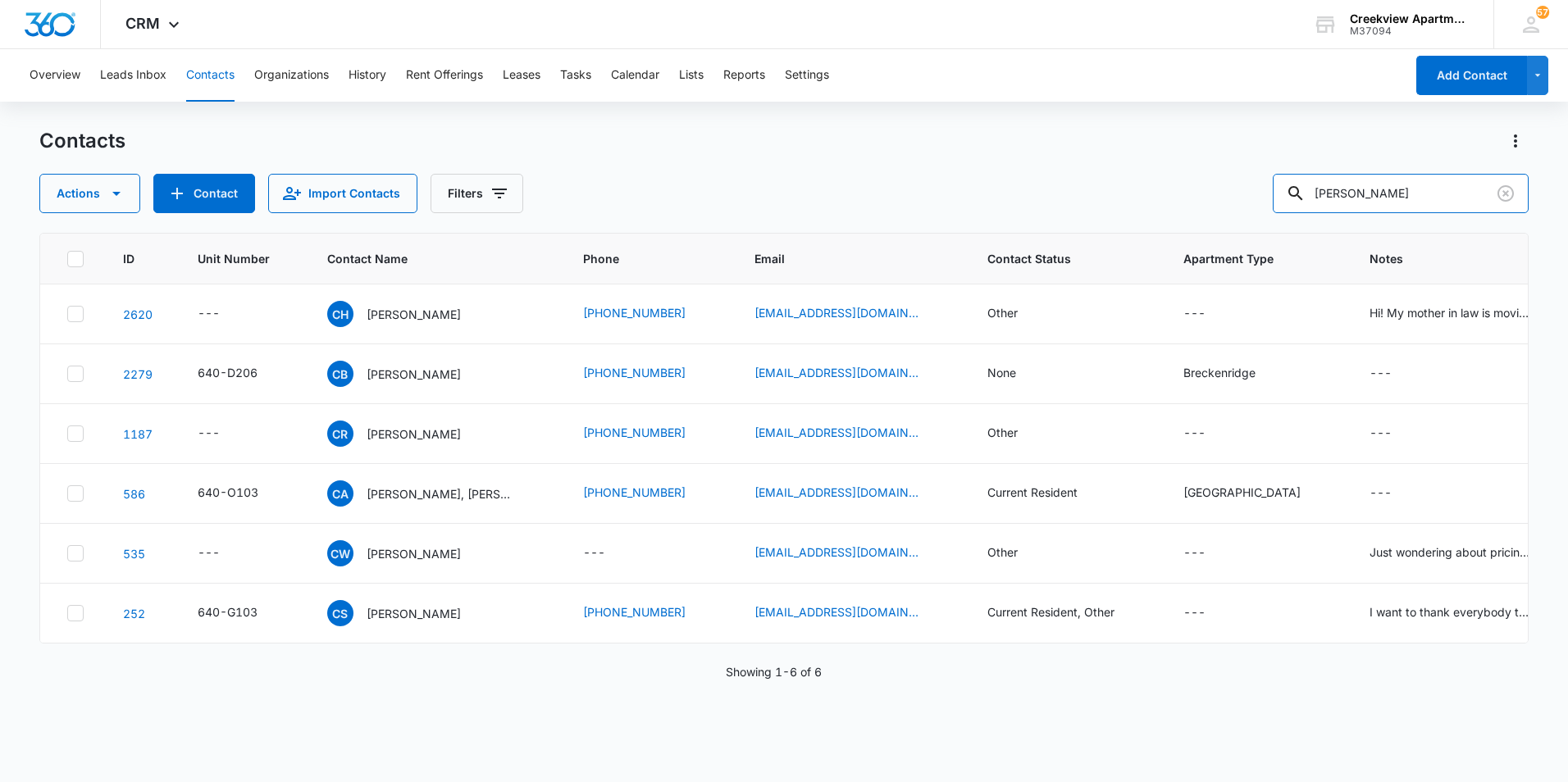
drag, startPoint x: 1411, startPoint y: 198, endPoint x: 1238, endPoint y: 193, distance: 173.1
click at [1238, 193] on div "Actions Contact Import Contacts Filters [PERSON_NAME]" at bounding box center [784, 193] width 1489 height 40
type input "j200"
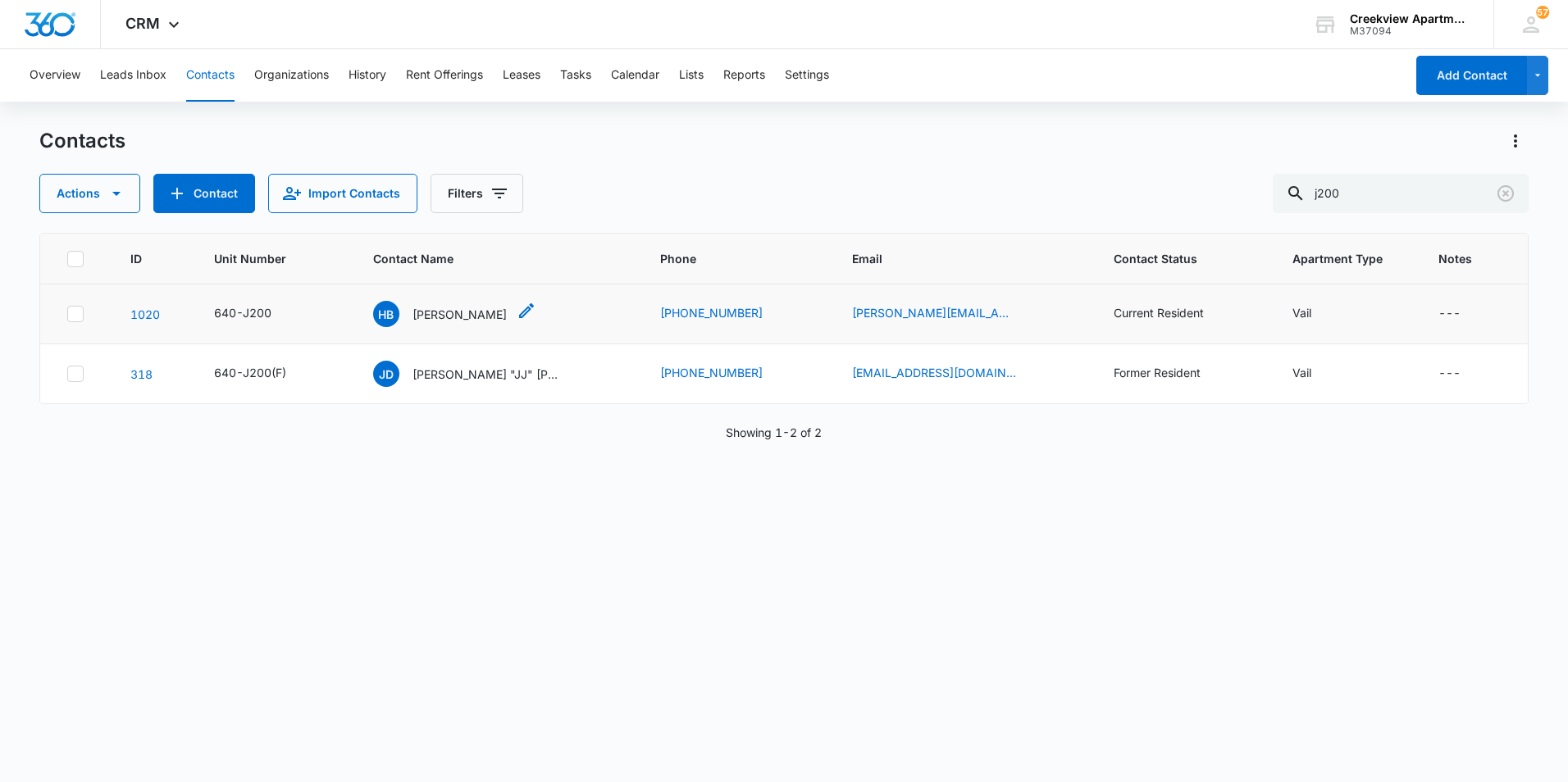
click at [452, 316] on p "[PERSON_NAME]" at bounding box center [459, 314] width 95 height 17
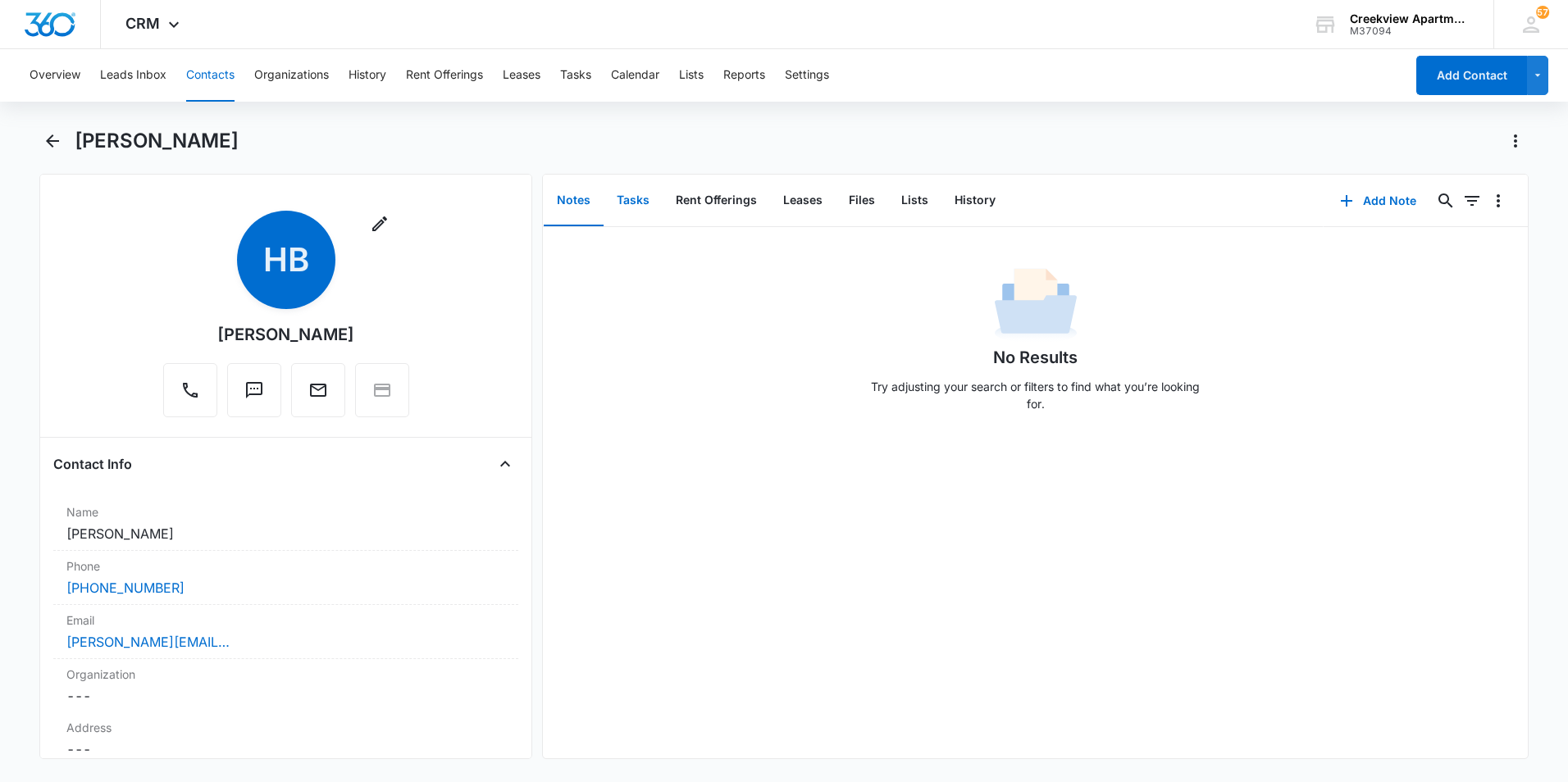
click at [641, 202] on button "Tasks" at bounding box center [633, 200] width 59 height 51
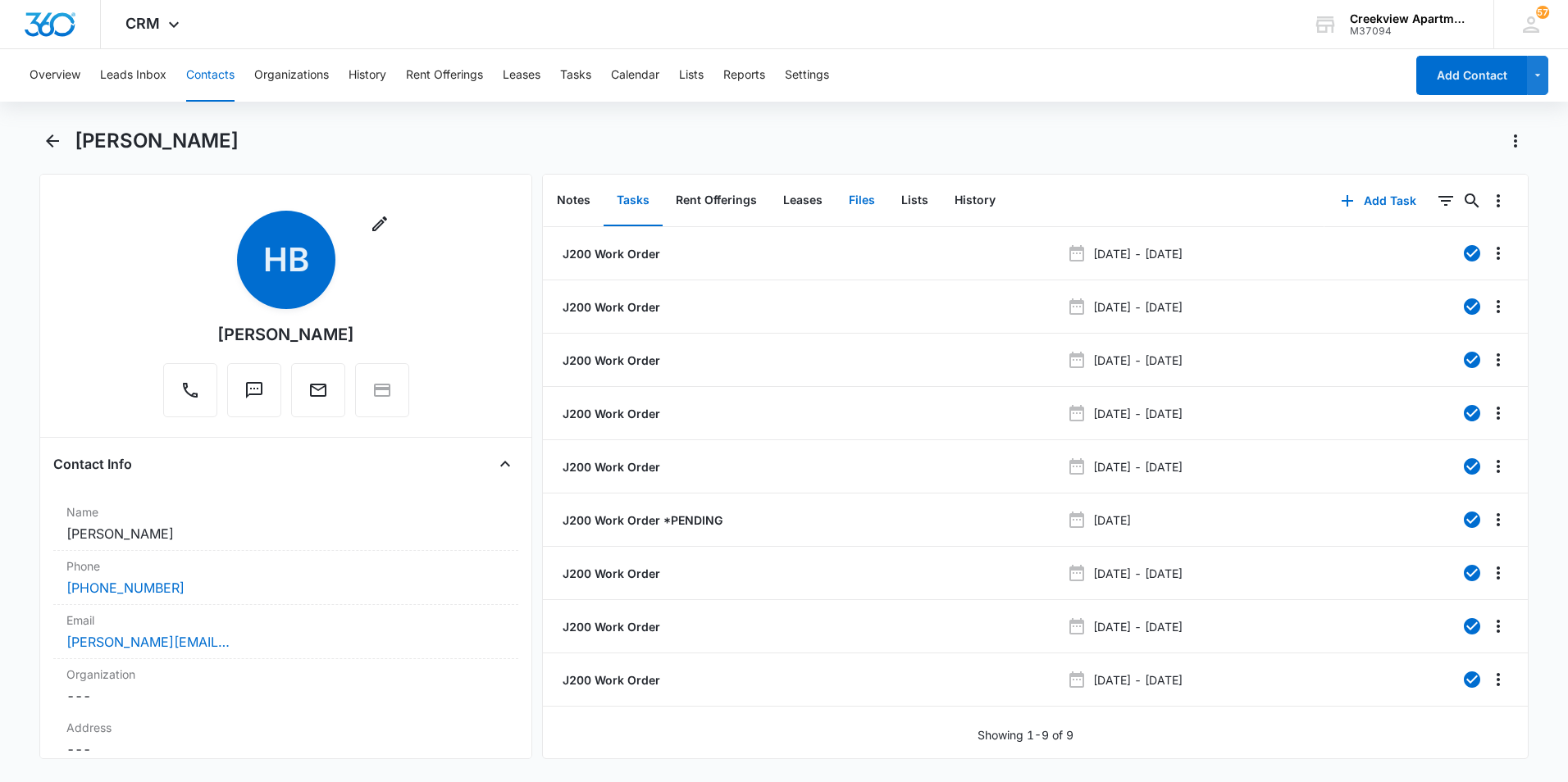
click at [878, 196] on button "Files" at bounding box center [862, 200] width 53 height 51
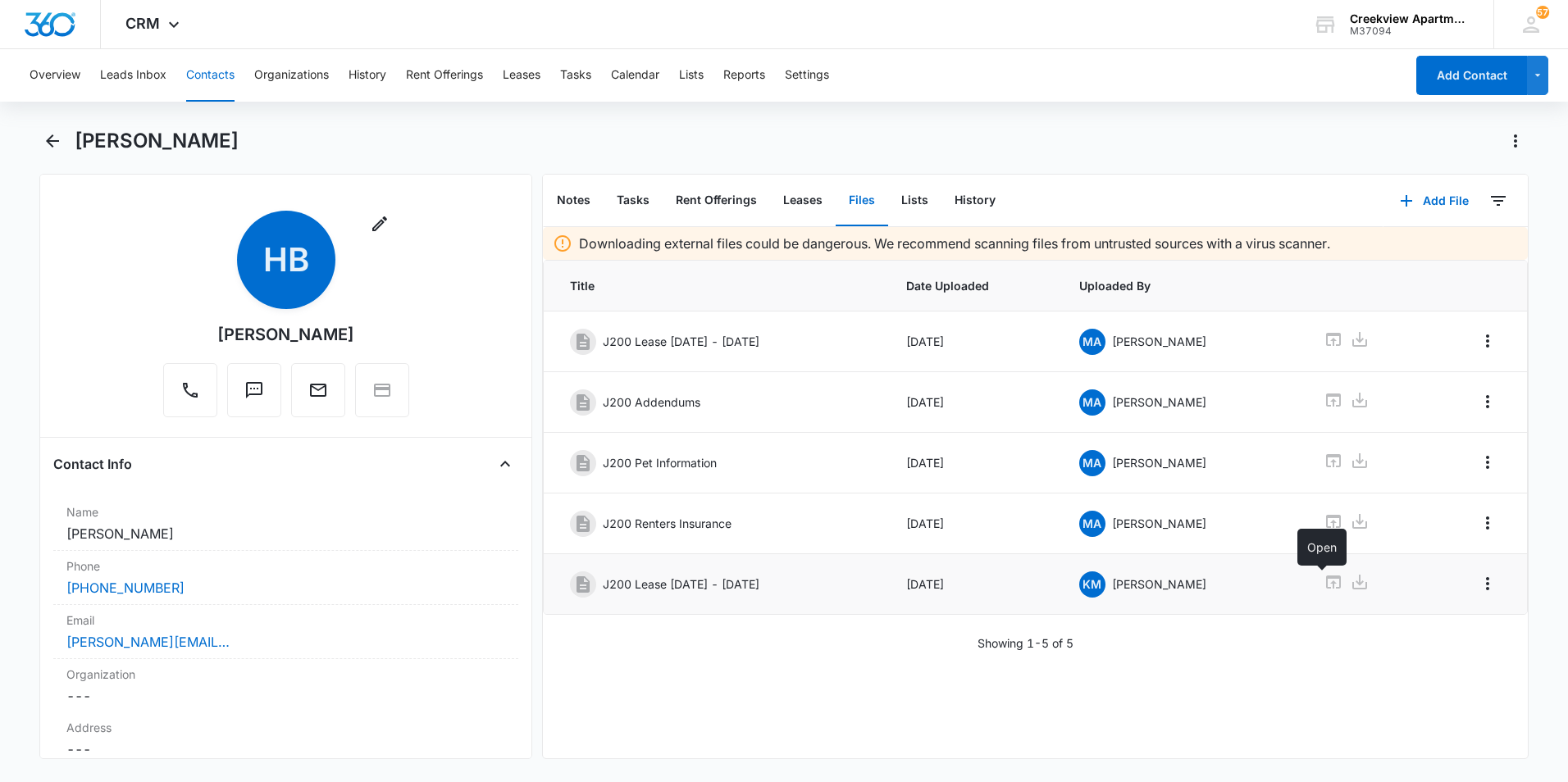
click at [1328, 589] on icon at bounding box center [1333, 582] width 20 height 20
click at [247, 640] on div "[PERSON_NAME][EMAIL_ADDRESS][DOMAIN_NAME]" at bounding box center [286, 643] width 438 height 20
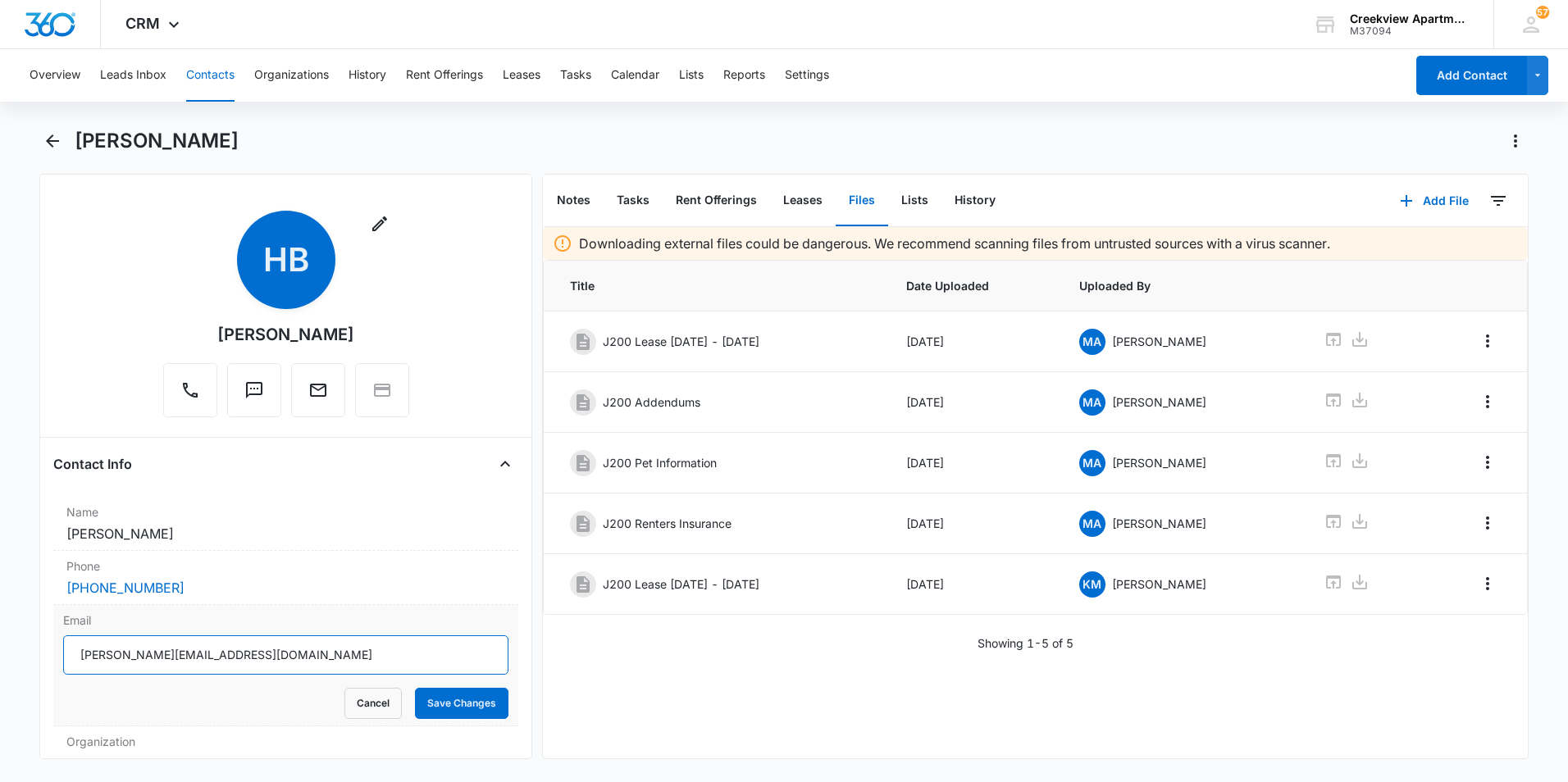
drag, startPoint x: 287, startPoint y: 656, endPoint x: 53, endPoint y: 644, distance: 234.3
click at [53, 644] on div "Email [PERSON_NAME][EMAIL_ADDRESS][DOMAIN_NAME] Cancel Save Changes" at bounding box center [285, 665] width 465 height 122
click at [364, 705] on button "Cancel" at bounding box center [374, 702] width 58 height 31
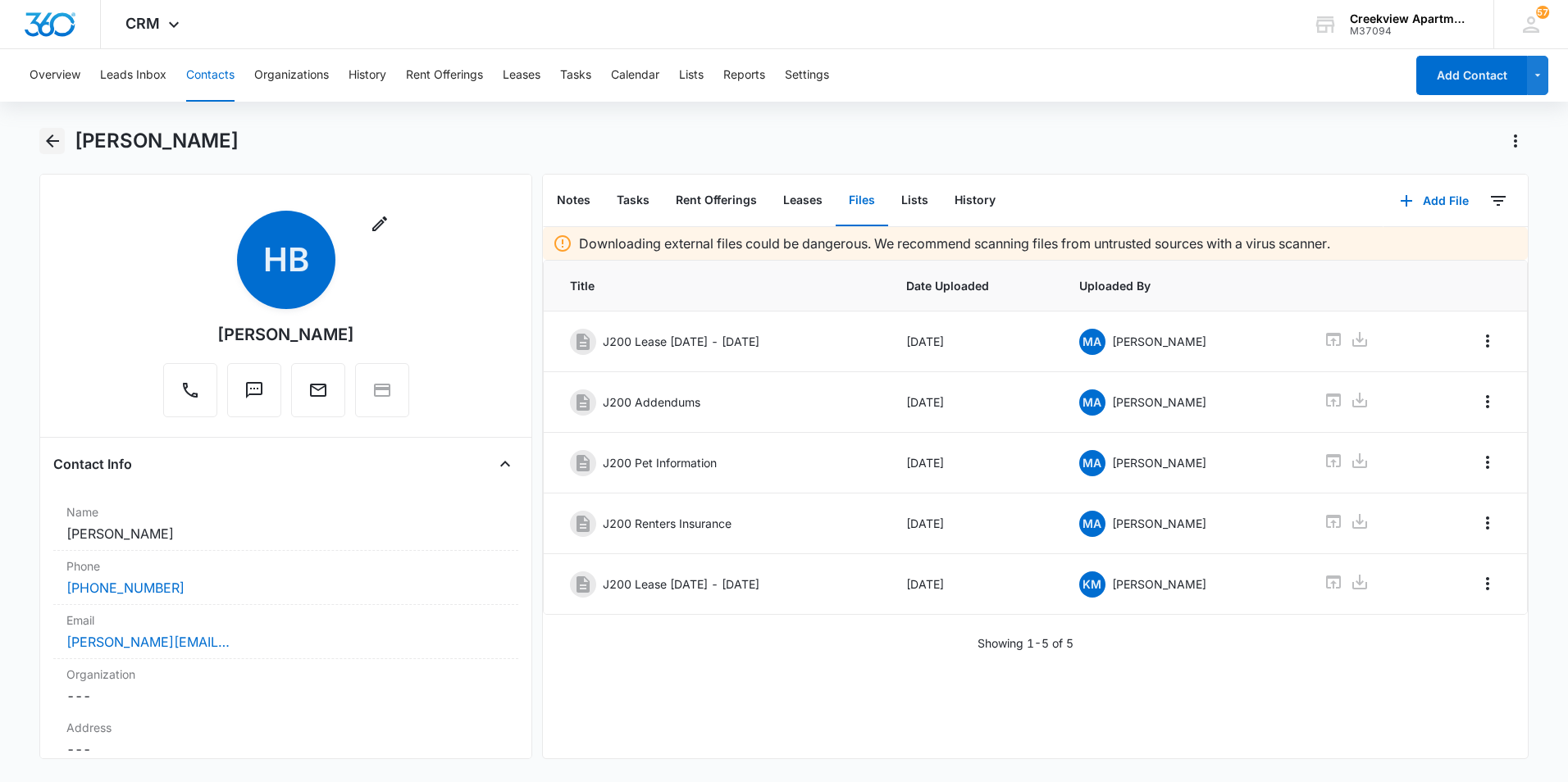
click at [55, 134] on icon "Back" at bounding box center [53, 141] width 20 height 20
